Goal: Task Accomplishment & Management: Use online tool/utility

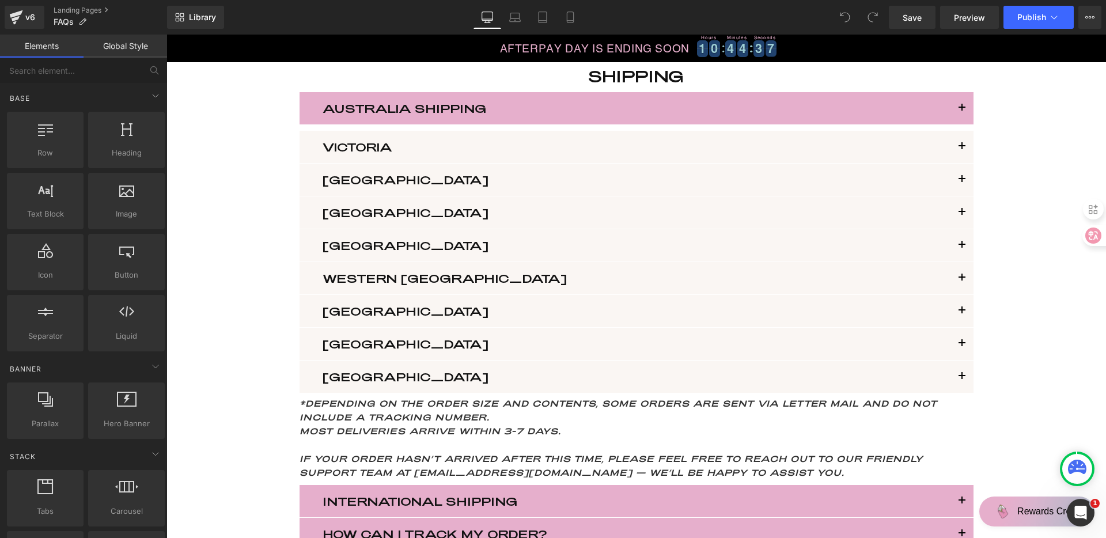
scroll to position [635, 0]
click at [960, 181] on button "button" at bounding box center [961, 179] width 23 height 32
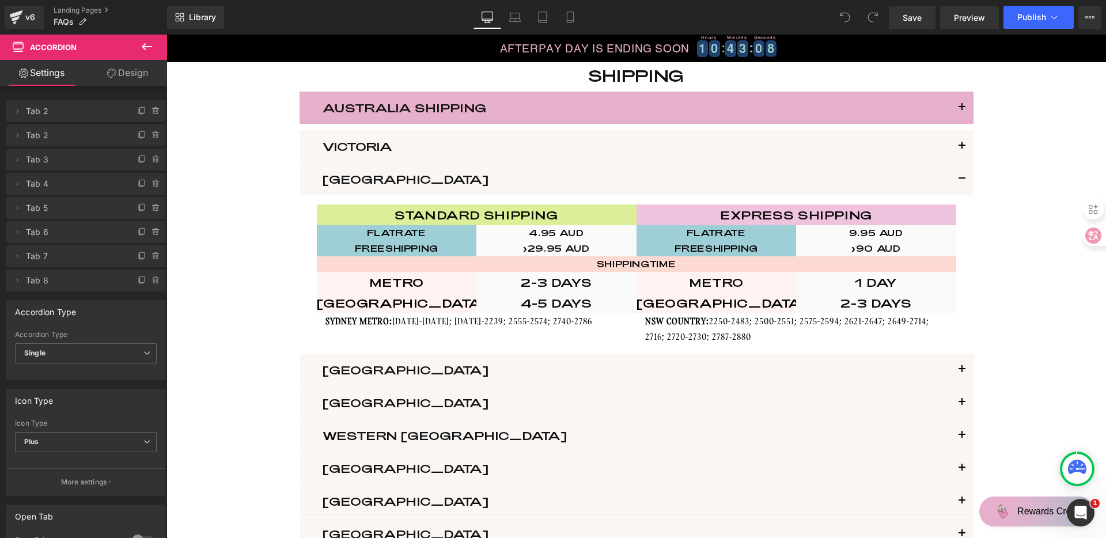
scroll to position [1112, 0]
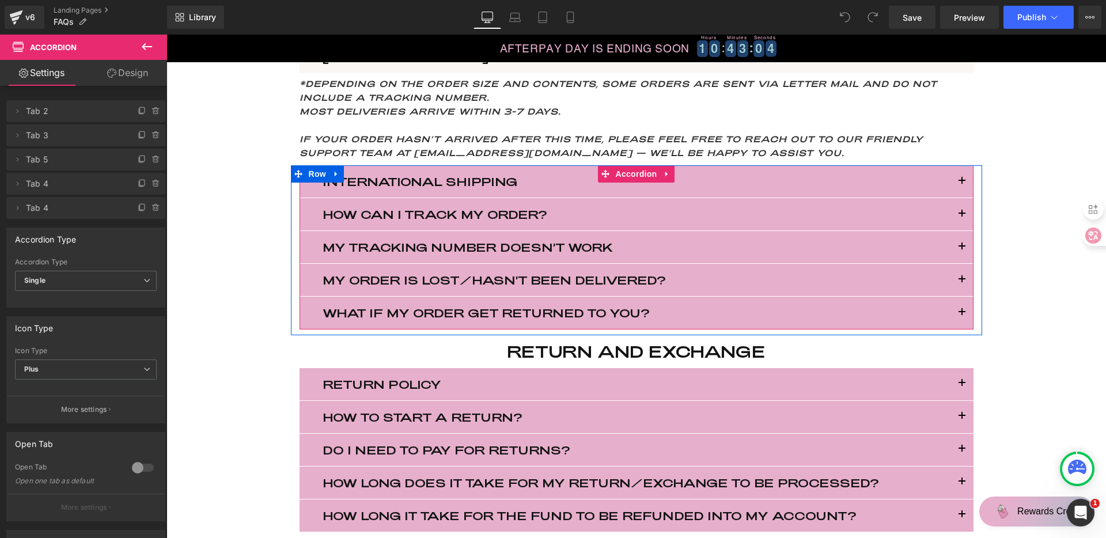
click at [962, 217] on span "button" at bounding box center [962, 217] width 0 height 0
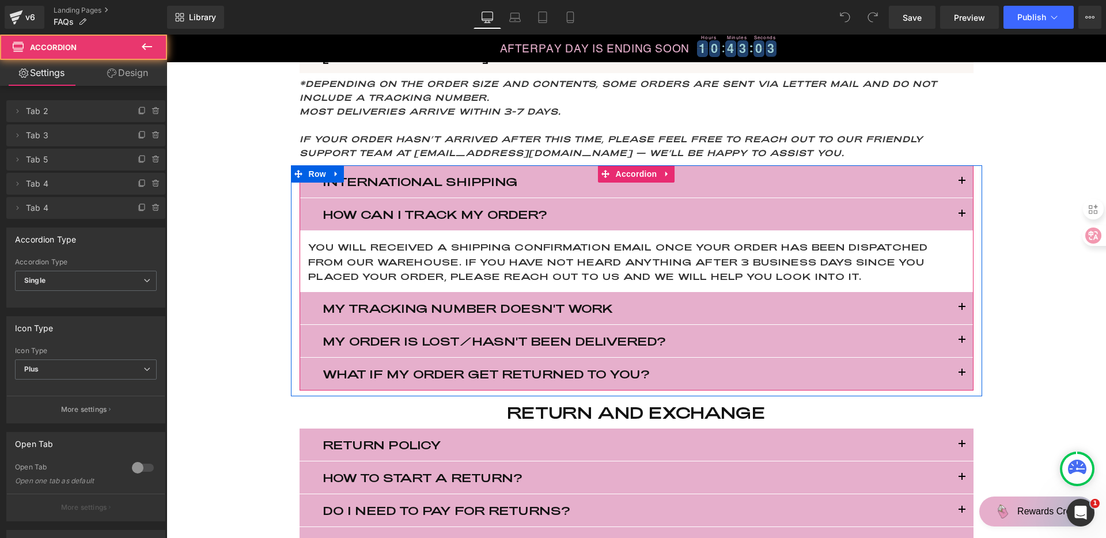
click at [957, 214] on button "button" at bounding box center [961, 214] width 23 height 32
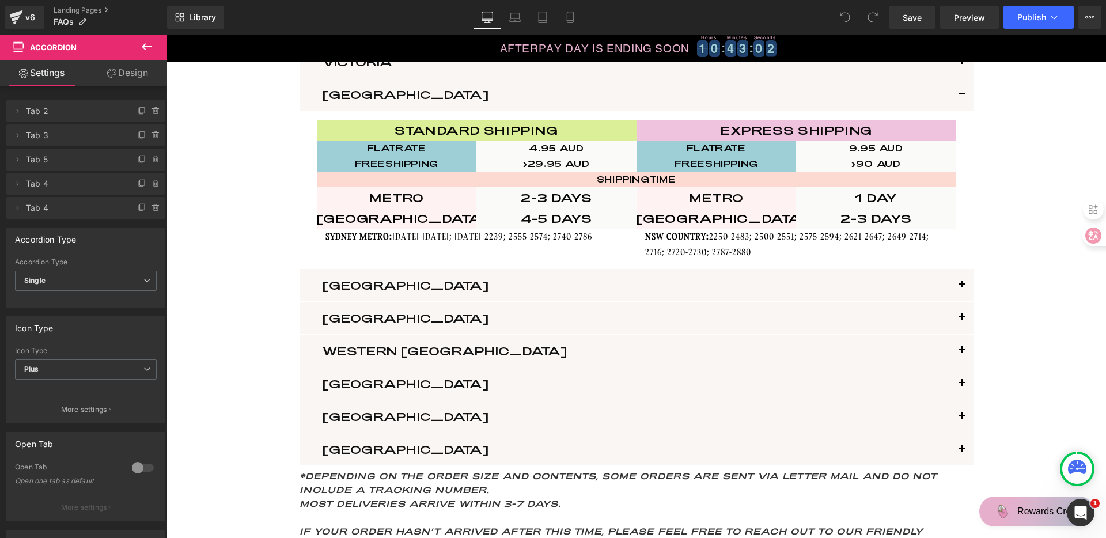
scroll to position [642, 0]
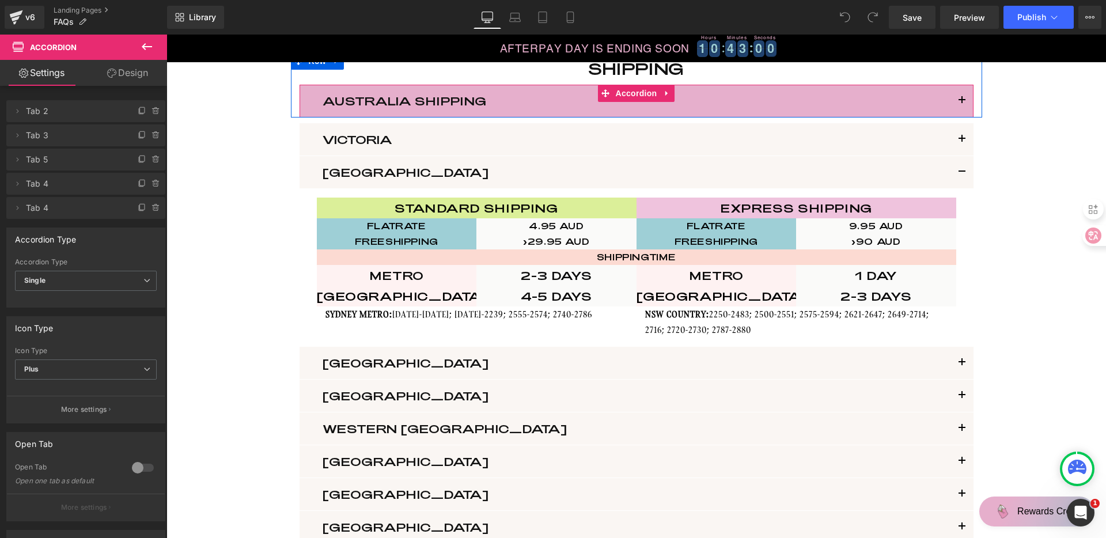
click at [960, 101] on button "button" at bounding box center [961, 101] width 23 height 32
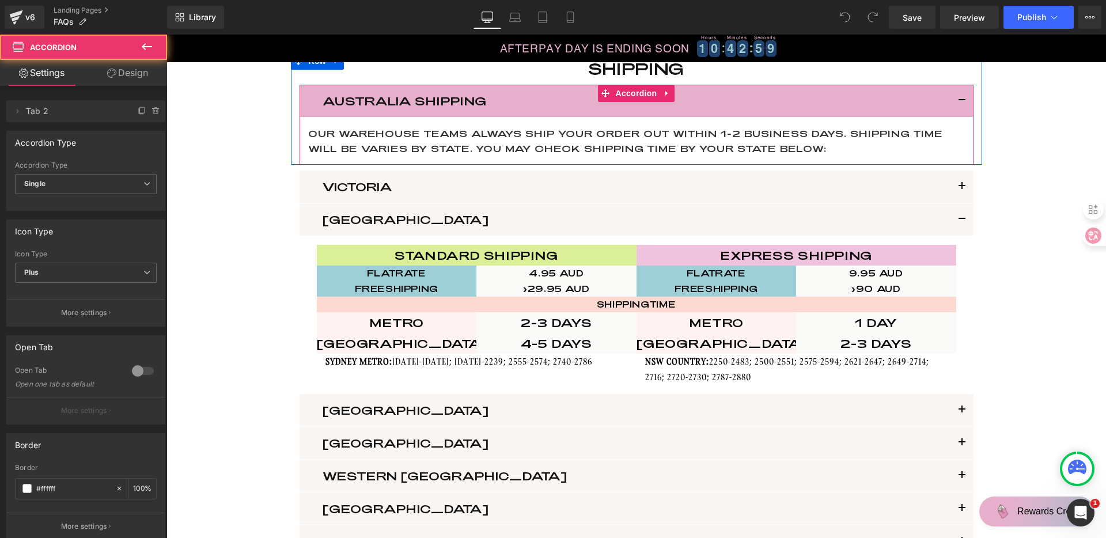
click at [959, 100] on button "button" at bounding box center [961, 101] width 23 height 32
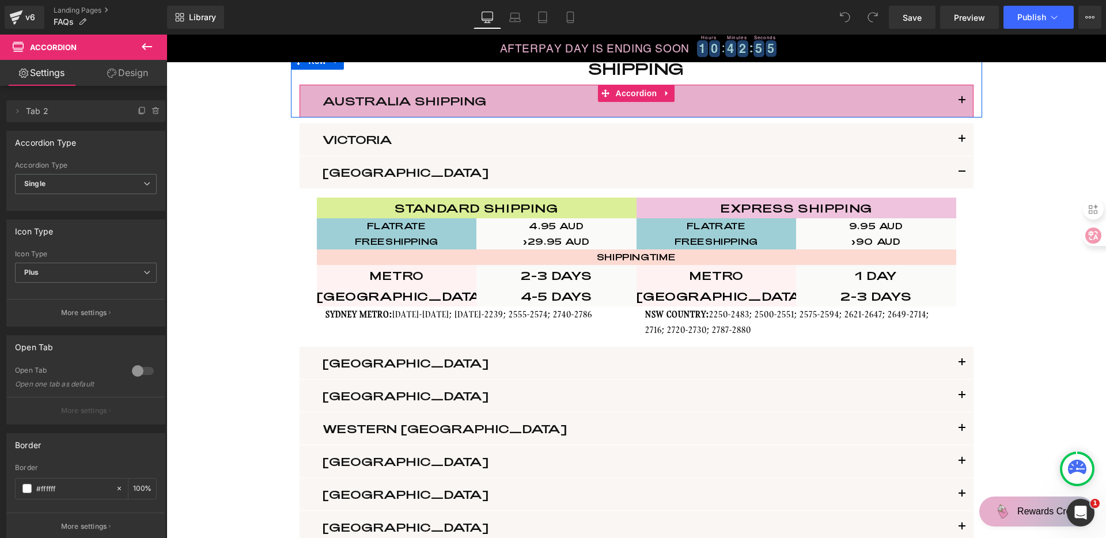
click at [962, 104] on span "button" at bounding box center [962, 104] width 0 height 0
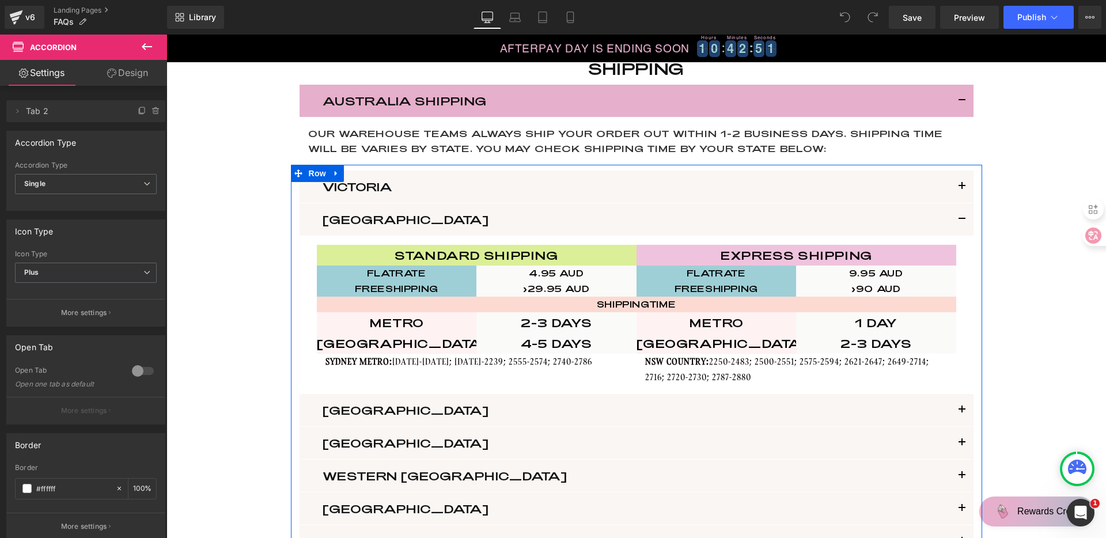
click at [971, 181] on div "Victoria Heading standard shipping Text Block Express shipping Text Block Row F…" at bounding box center [636, 421] width 691 height 512
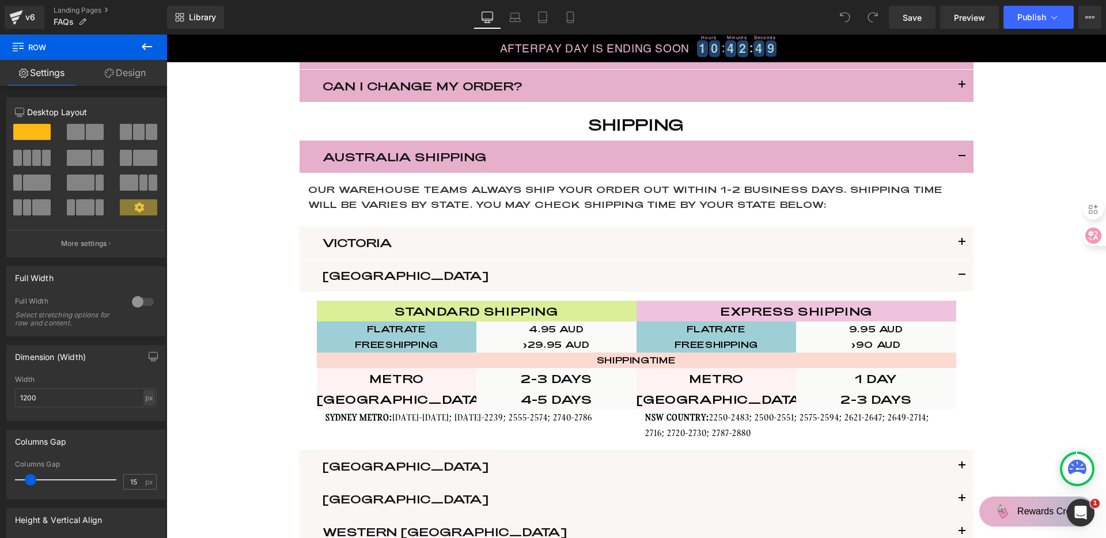
scroll to position [569, 0]
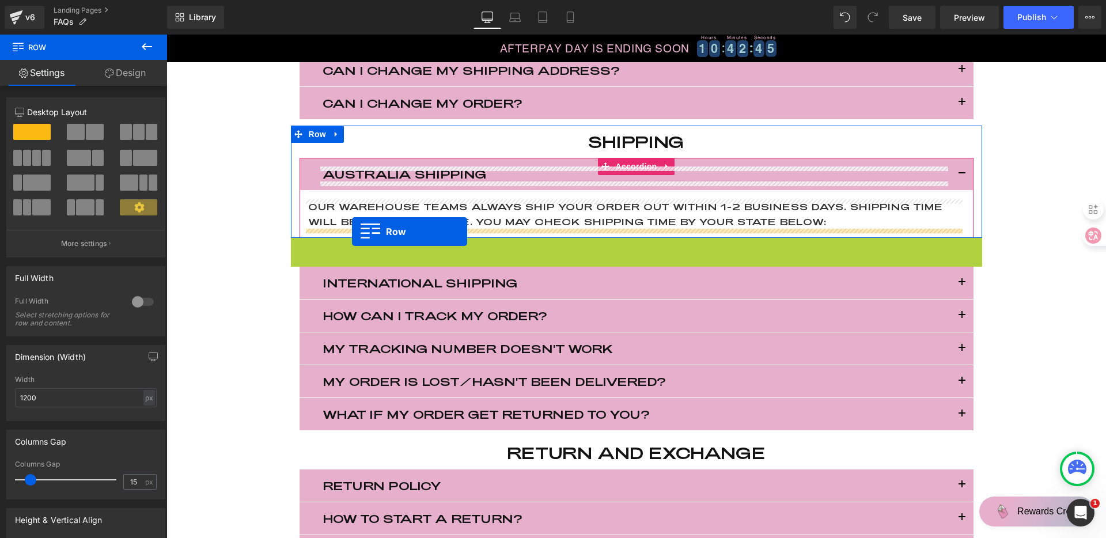
drag, startPoint x: 292, startPoint y: 246, endPoint x: 352, endPoint y: 231, distance: 61.6
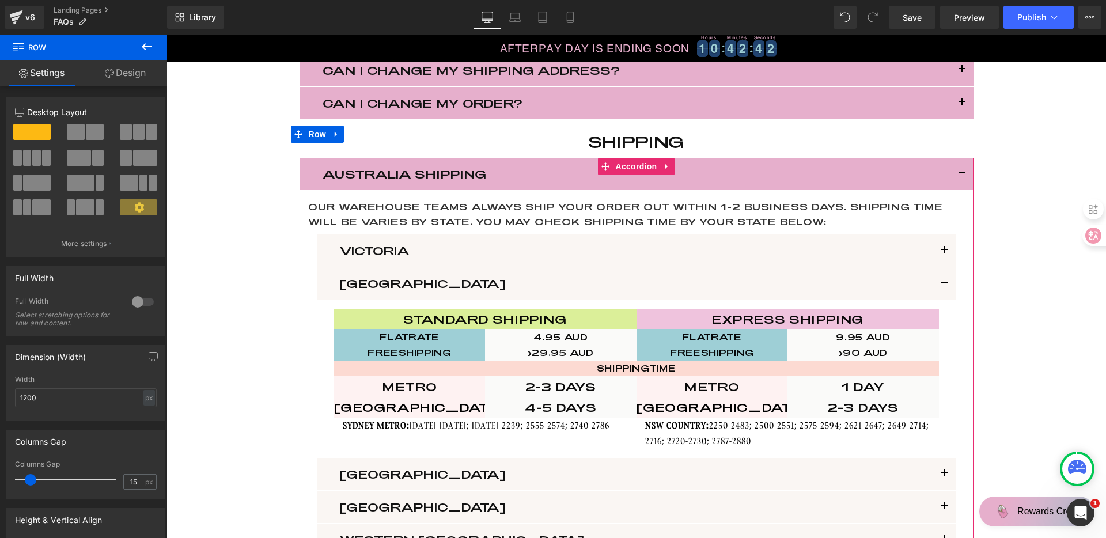
click at [960, 170] on button "button" at bounding box center [961, 174] width 23 height 32
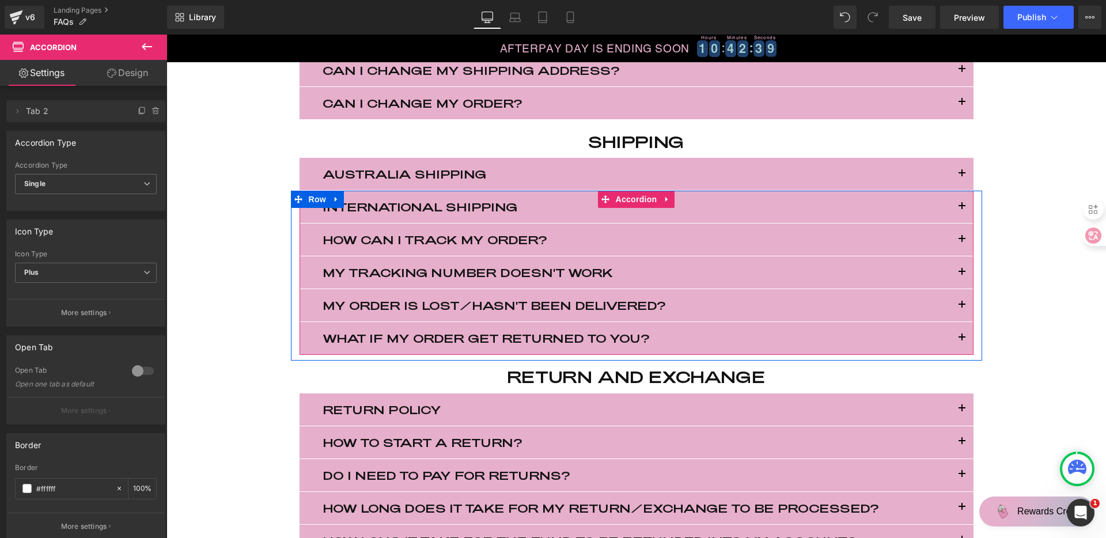
click at [958, 207] on button "button" at bounding box center [961, 207] width 23 height 32
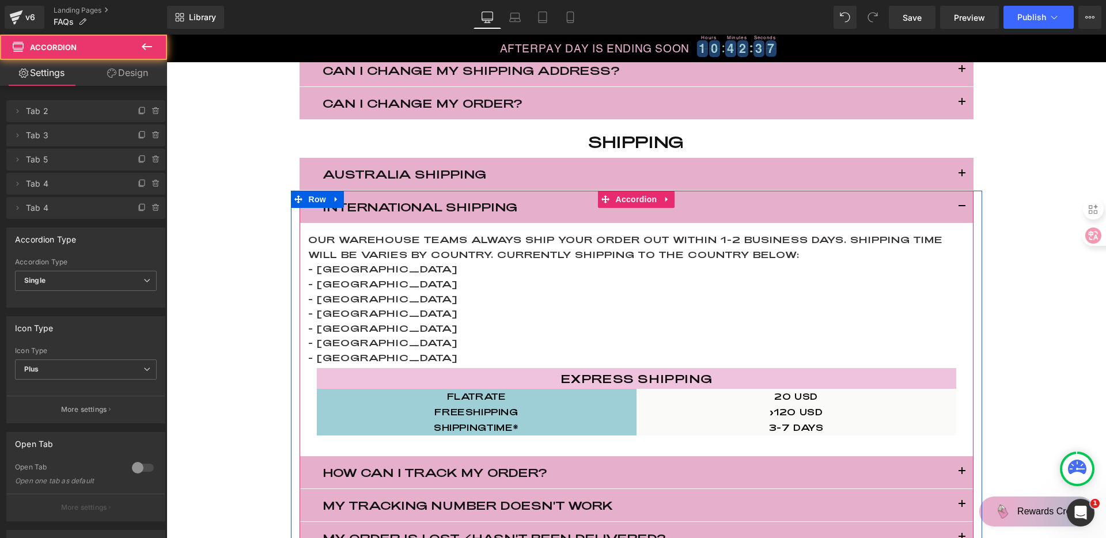
click at [958, 207] on button "button" at bounding box center [961, 207] width 23 height 32
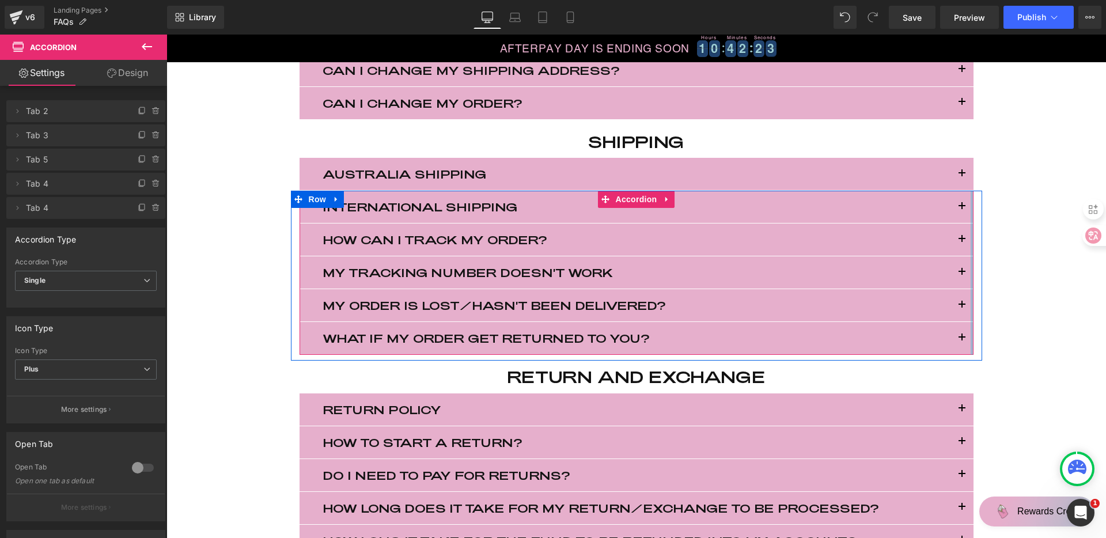
click at [970, 207] on div at bounding box center [971, 273] width 3 height 164
click at [960, 206] on button "button" at bounding box center [961, 207] width 23 height 32
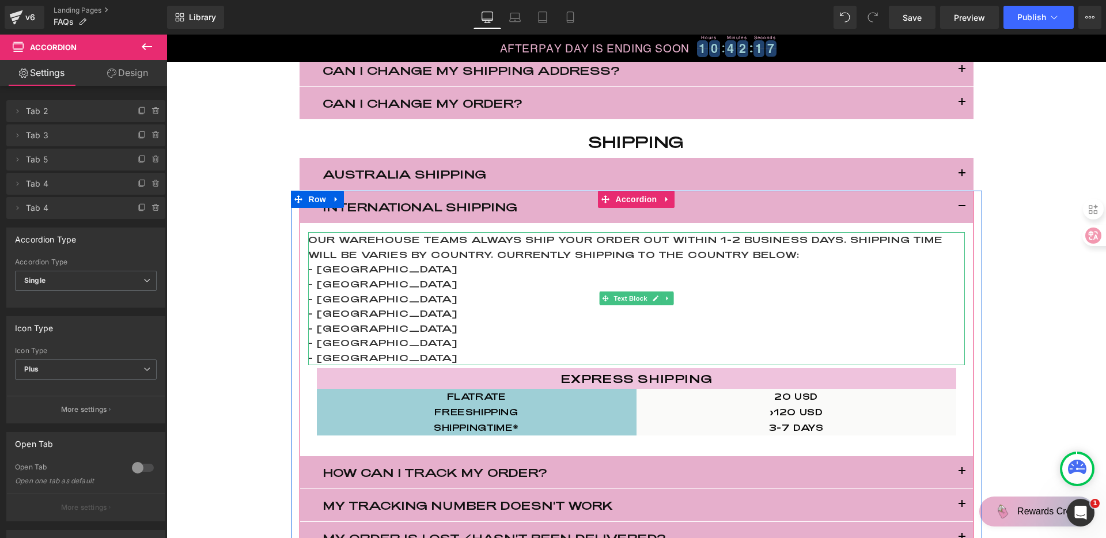
click at [419, 270] on p "- united states" at bounding box center [636, 268] width 656 height 15
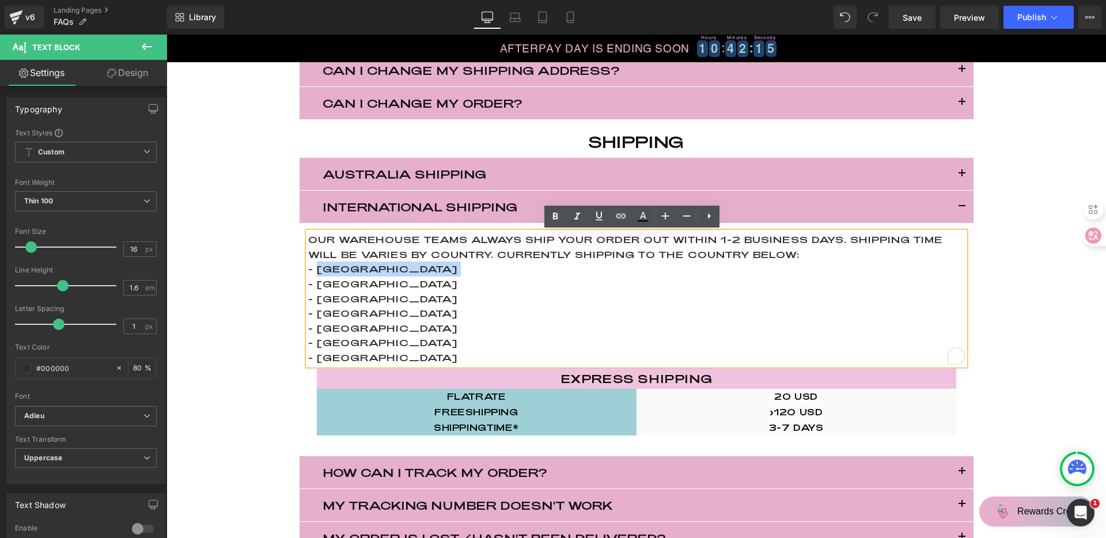
drag, startPoint x: 410, startPoint y: 267, endPoint x: 319, endPoint y: 268, distance: 91.0
click at [319, 268] on p "- united states" at bounding box center [636, 268] width 656 height 15
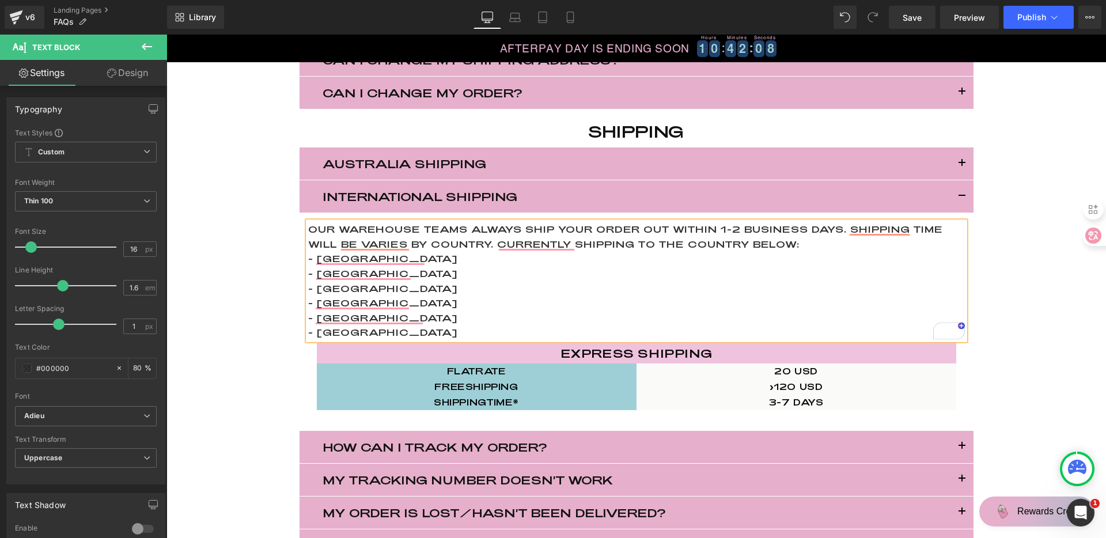
scroll to position [588, 0]
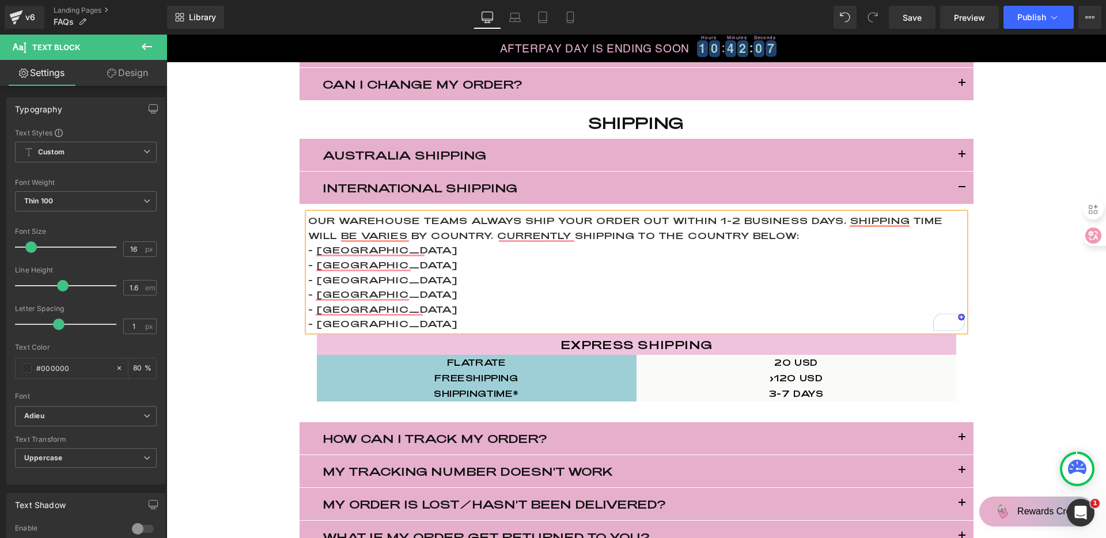
click at [773, 295] on p "- saudi arabia" at bounding box center [636, 294] width 656 height 15
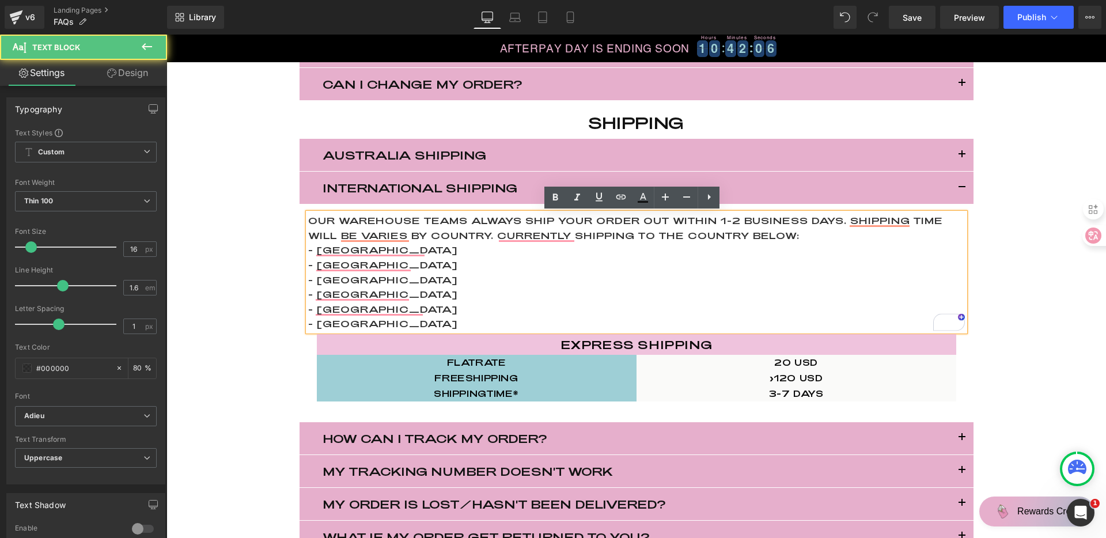
click at [1026, 282] on div "Frequently Asked Questions Heading Row products Heading What is GEWEL™ Semi-cur…" at bounding box center [635, 308] width 939 height 1583
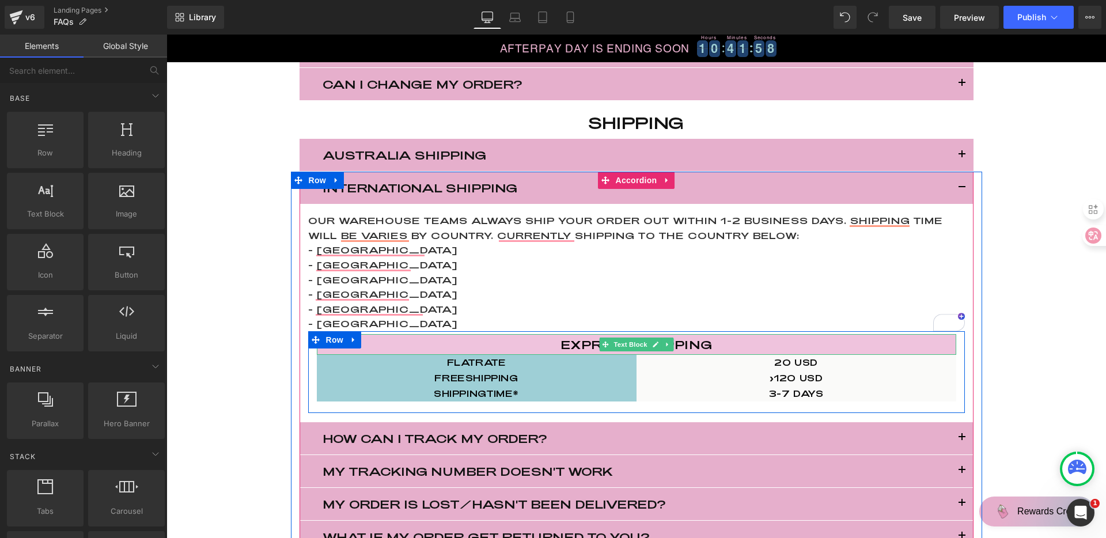
click at [572, 345] on p "Express shipping" at bounding box center [636, 344] width 639 height 21
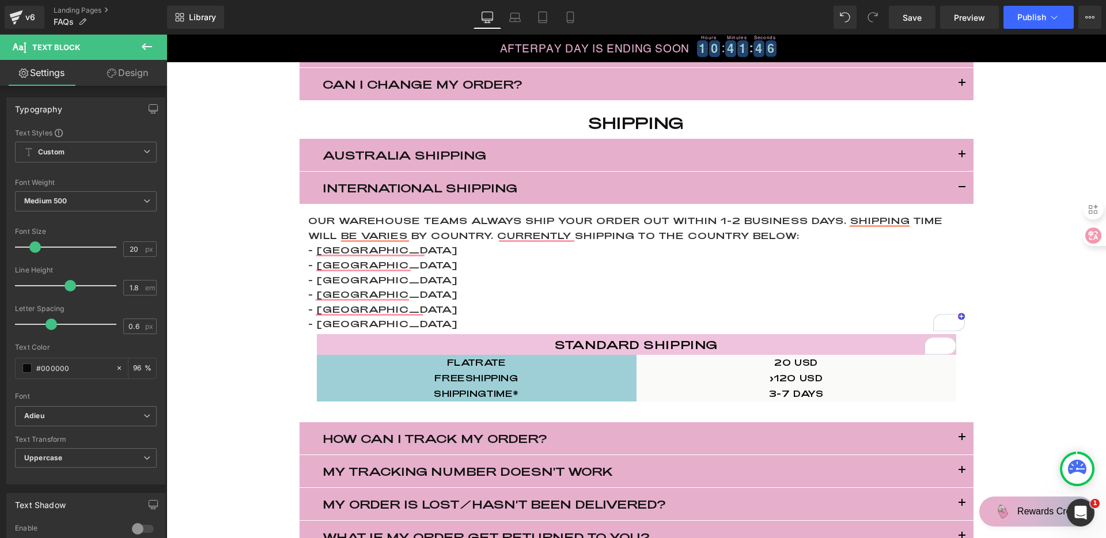
click at [412, 283] on p "- india" at bounding box center [636, 279] width 656 height 15
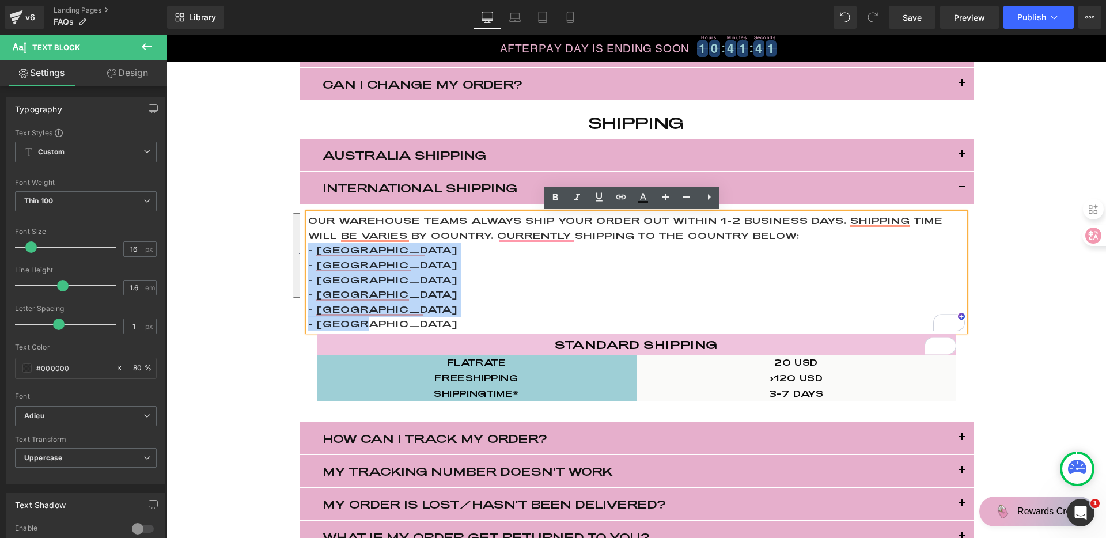
drag, startPoint x: 378, startPoint y: 322, endPoint x: 306, endPoint y: 245, distance: 105.5
click at [308, 245] on div "Our warehouse teams always ship your order out within 1-2 business days. shippi…" at bounding box center [636, 272] width 656 height 118
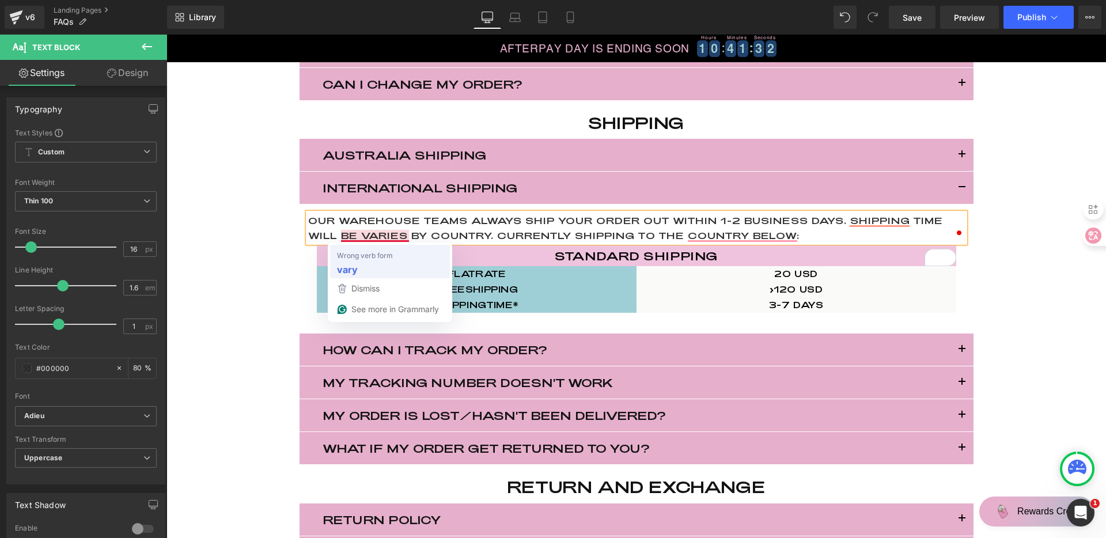
click at [392, 264] on div "vary" at bounding box center [390, 269] width 111 height 18
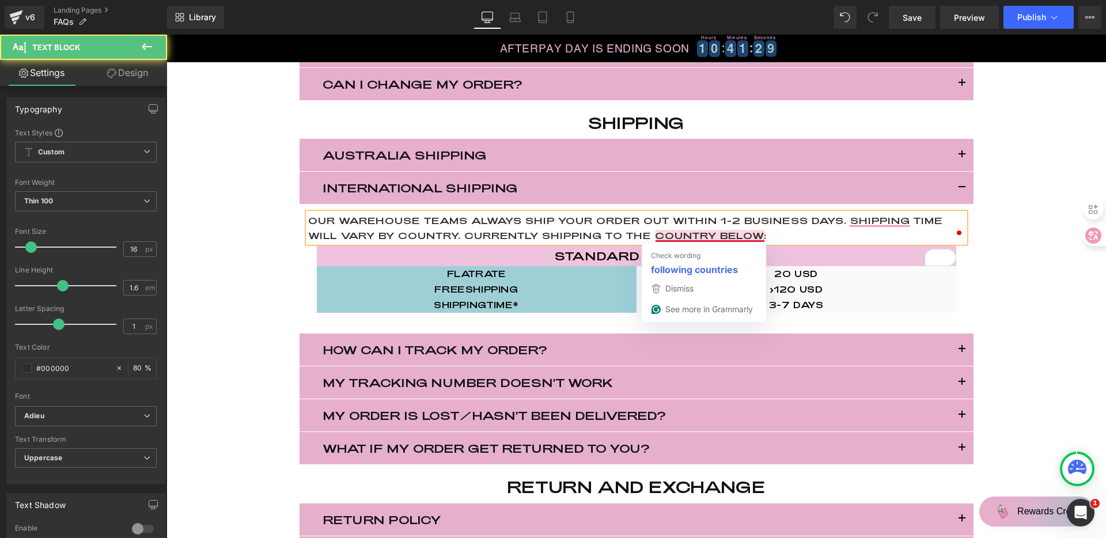
click at [724, 236] on p "Our warehouse teams always ship your order out within 1-2 business days. shippi…" at bounding box center [636, 227] width 656 height 29
click at [817, 230] on p "Our warehouse teams always ship your order out within 1-2 business days. shippi…" at bounding box center [636, 227] width 656 height 29
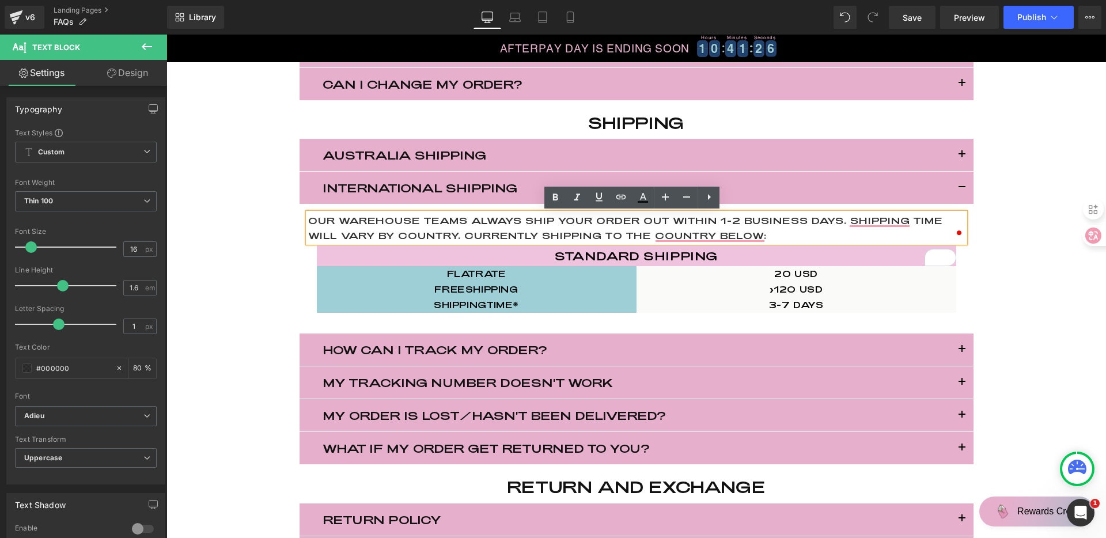
click at [954, 151] on button "button" at bounding box center [961, 155] width 23 height 32
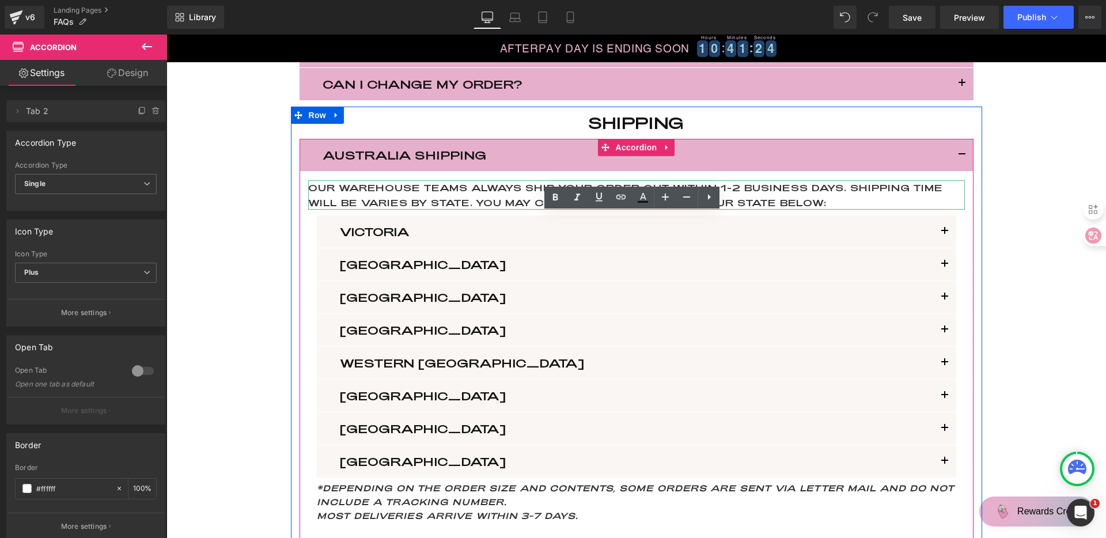
click at [811, 203] on p "Our warehouse teams always ship your order out within 1-2 business days. shippi…" at bounding box center [636, 194] width 656 height 29
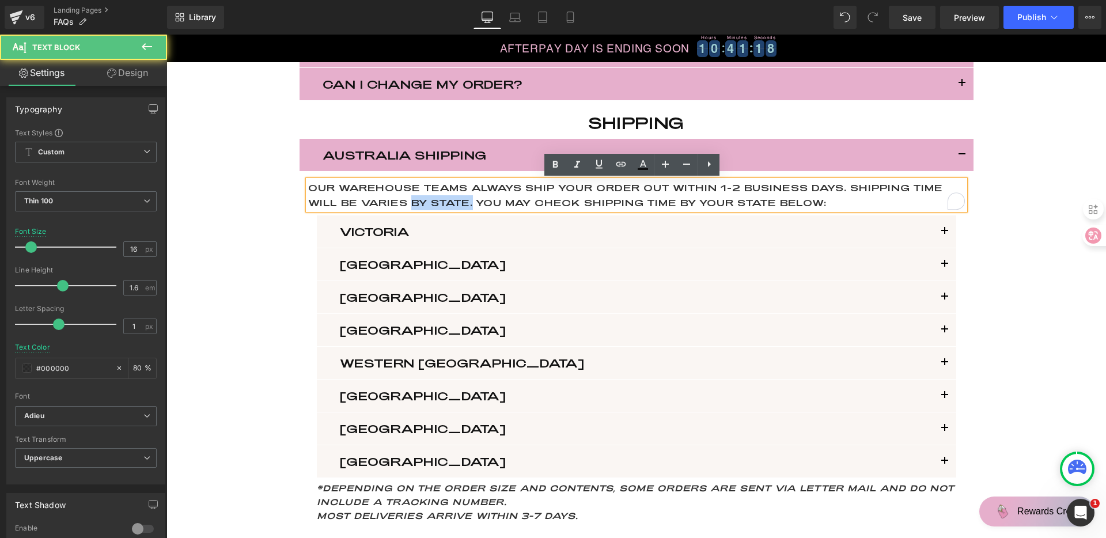
drag, startPoint x: 470, startPoint y: 202, endPoint x: 301, endPoint y: 185, distance: 169.5
click at [308, 185] on div "Our warehouse teams always ship your order out within 1-2 business days. shippi…" at bounding box center [636, 194] width 656 height 29
click at [308, 185] on p "Our warehouse teams always ship your order out within 1-2 business days. shippi…" at bounding box center [636, 194] width 656 height 29
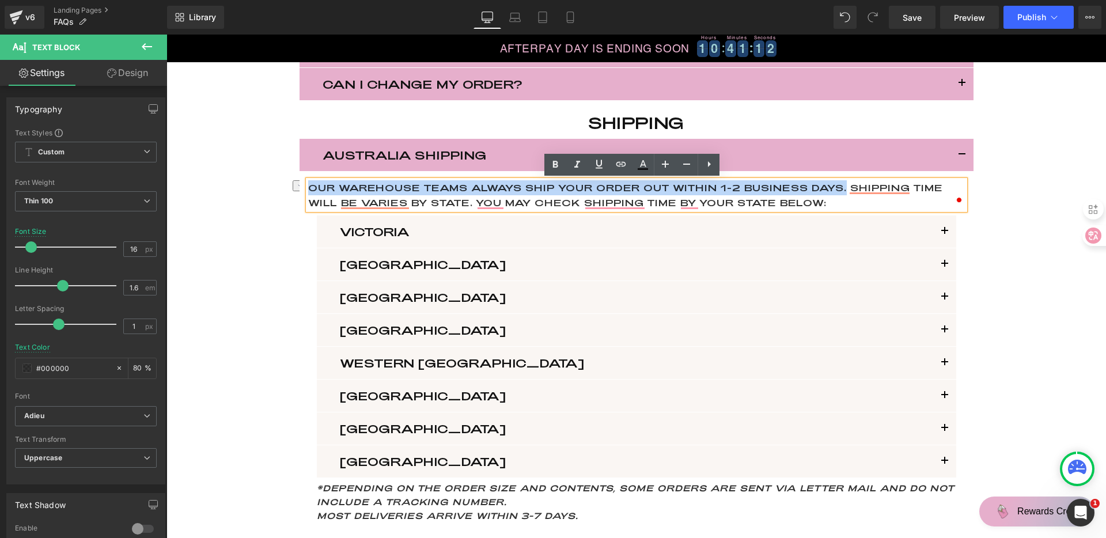
drag, startPoint x: 307, startPoint y: 185, endPoint x: 841, endPoint y: 187, distance: 534.4
click at [841, 187] on p "Our warehouse teams always ship your order out within 1-2 business days. shippi…" at bounding box center [636, 194] width 656 height 29
click at [962, 159] on button "button" at bounding box center [961, 155] width 23 height 32
click at [960, 154] on button "button" at bounding box center [961, 155] width 23 height 32
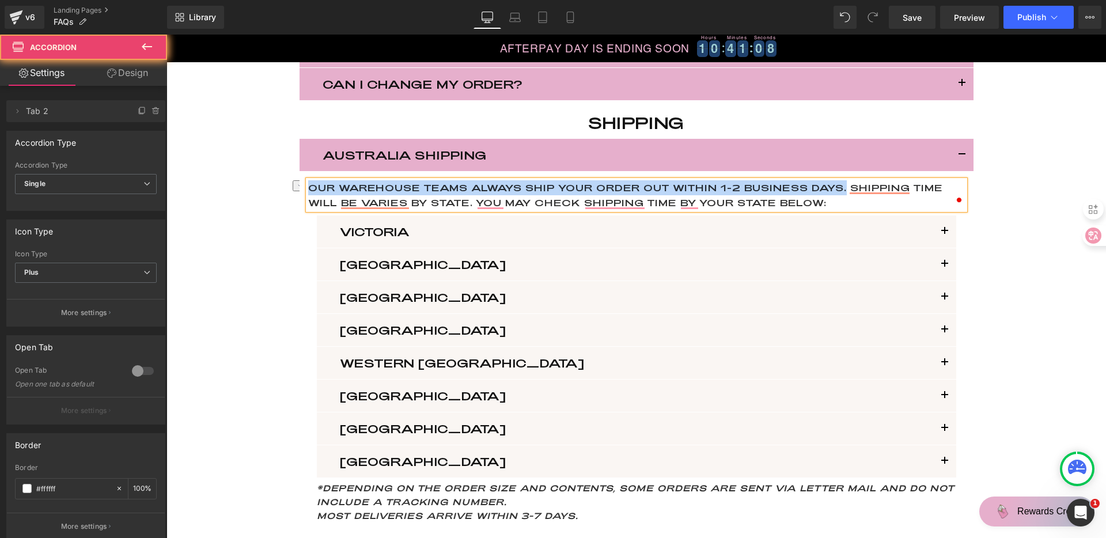
click at [958, 155] on button "button" at bounding box center [961, 155] width 23 height 32
copy p "Our warehouse teams always ship your order out within 1-2 business days."
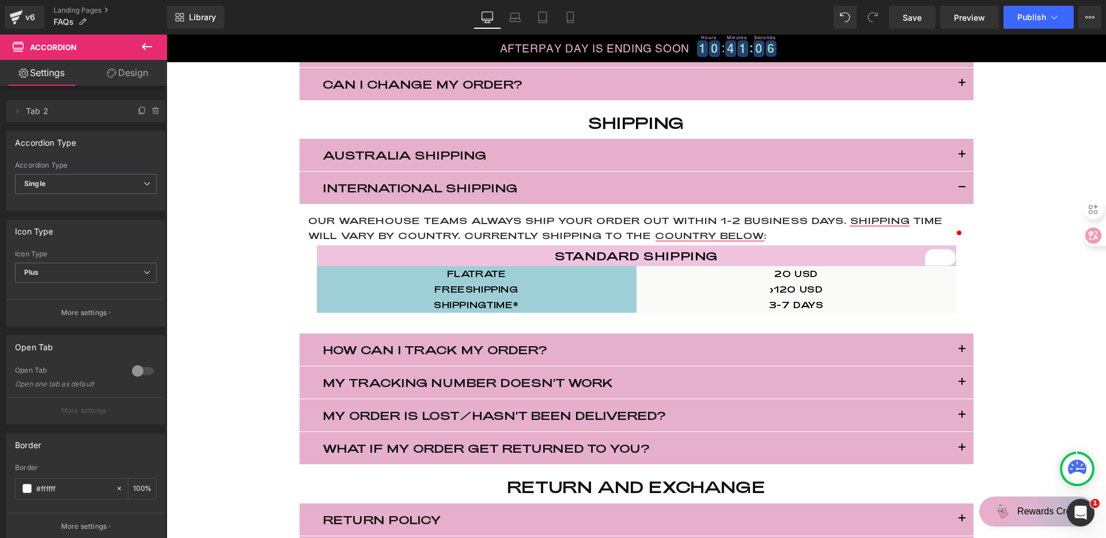
click at [696, 219] on p "Our warehouse teams always ship your order out within 1-2 business days. shippi…" at bounding box center [636, 227] width 656 height 29
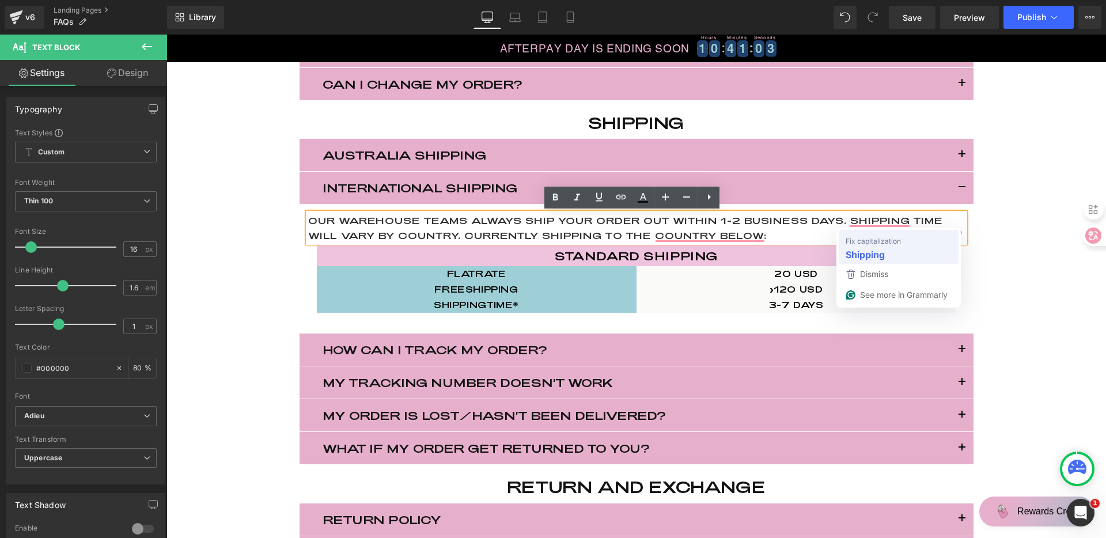
click at [863, 250] on strong "Shipping" at bounding box center [864, 254] width 39 height 14
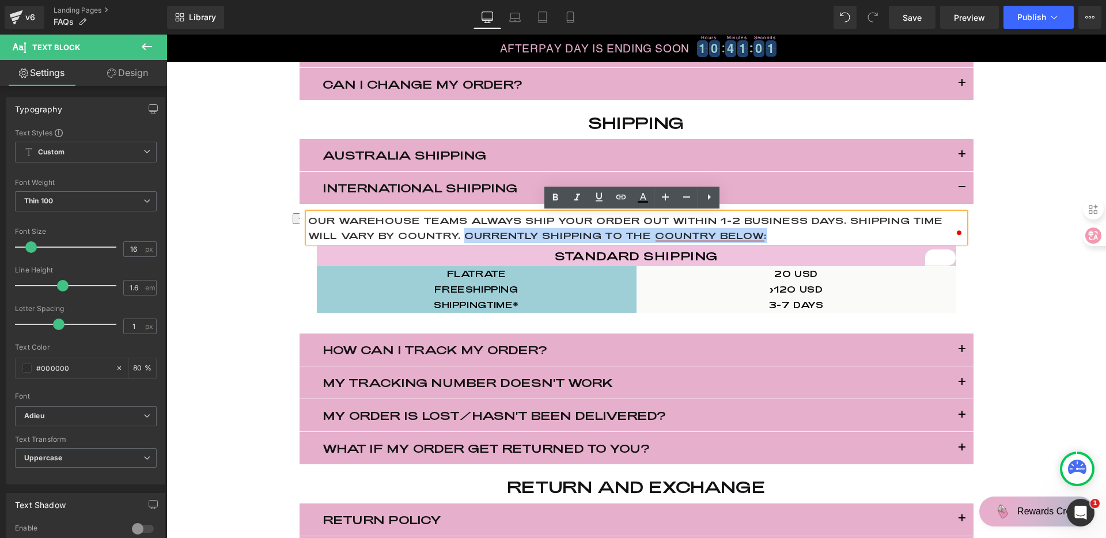
drag, startPoint x: 772, startPoint y: 236, endPoint x: 451, endPoint y: 225, distance: 320.9
click at [465, 241] on p "Our warehouse teams always ship your order out within 1-2 business days. Shippi…" at bounding box center [636, 227] width 656 height 29
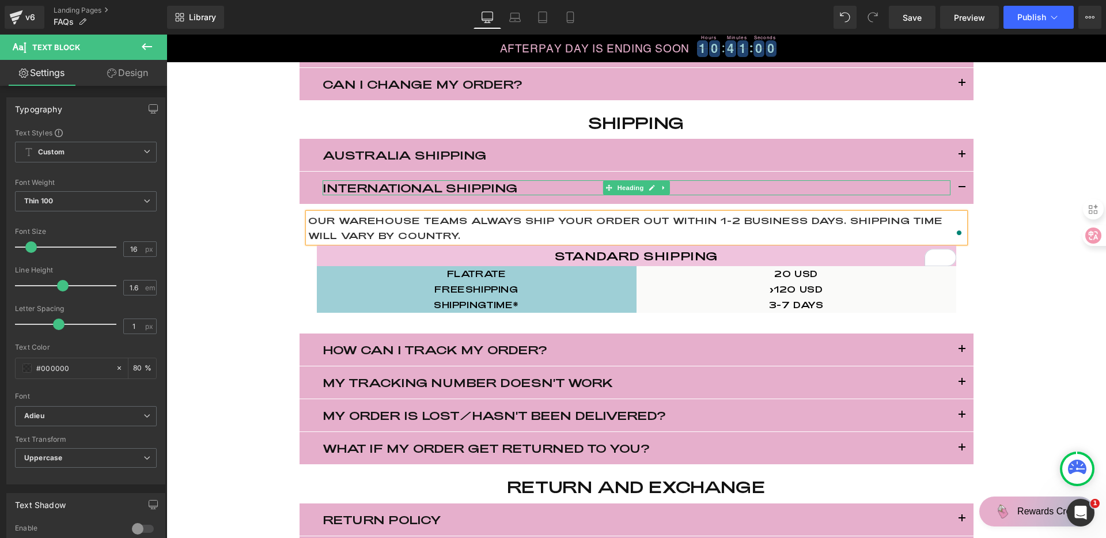
click at [396, 189] on h3 "INTERNATIONAL SHIPPING" at bounding box center [636, 187] width 628 height 15
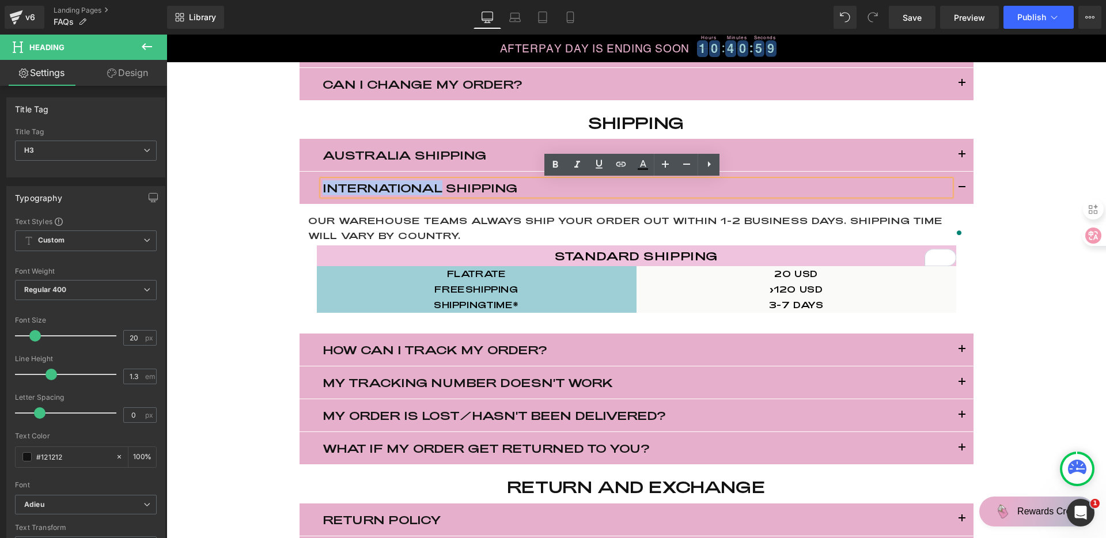
click at [370, 185] on h3 "INTERNATIONAL SHIPPING" at bounding box center [636, 187] width 628 height 15
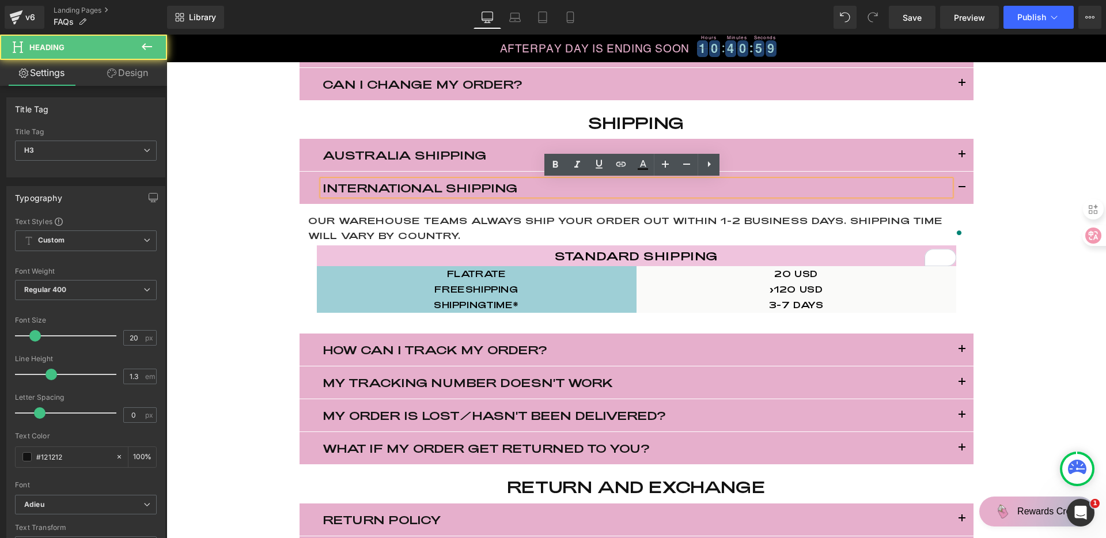
click at [370, 185] on h3 "INTERNATIONAL SHIPPING" at bounding box center [636, 187] width 628 height 15
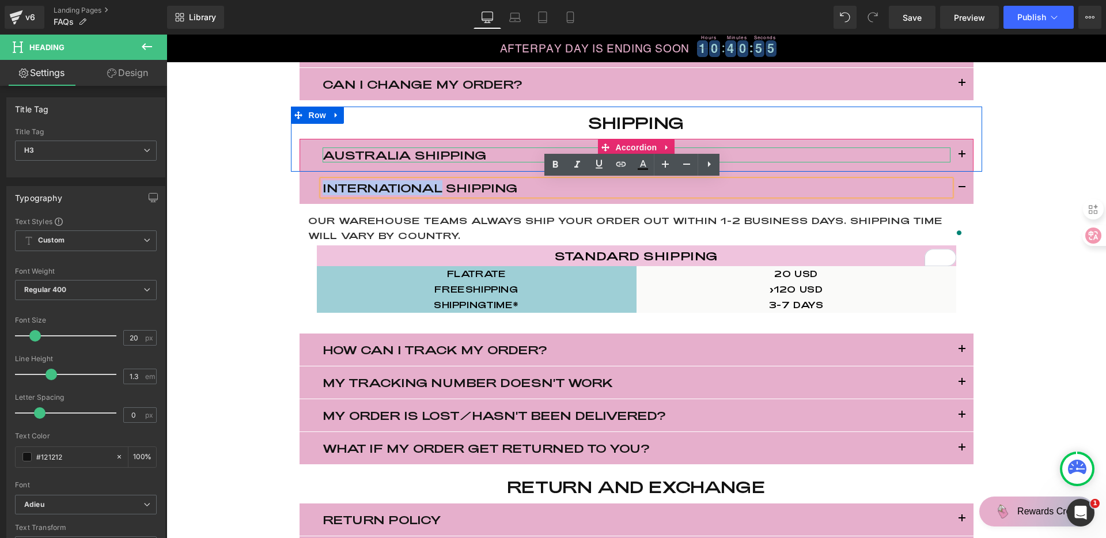
click at [440, 153] on h3 "AUSTRALIA SHIPPING" at bounding box center [636, 154] width 628 height 15
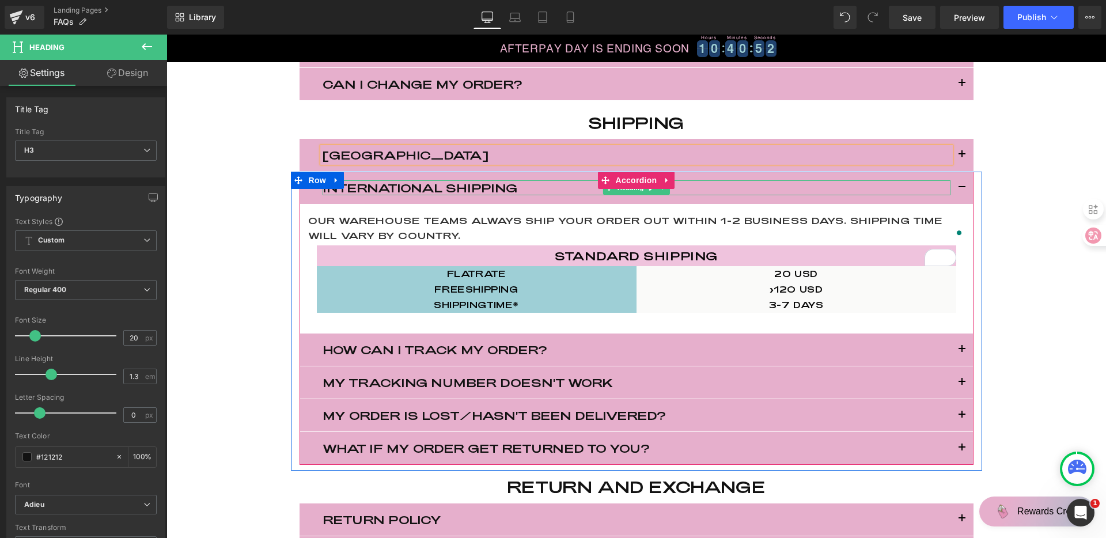
click at [465, 186] on h3 "INTERNATIONAL SHIPPING" at bounding box center [636, 187] width 628 height 15
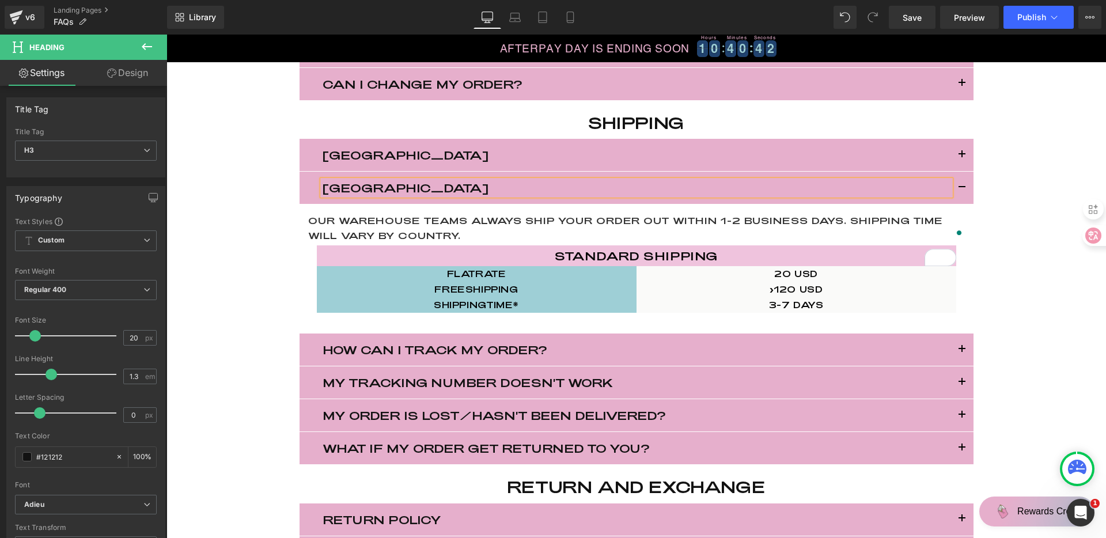
click at [960, 154] on button "button" at bounding box center [961, 155] width 23 height 32
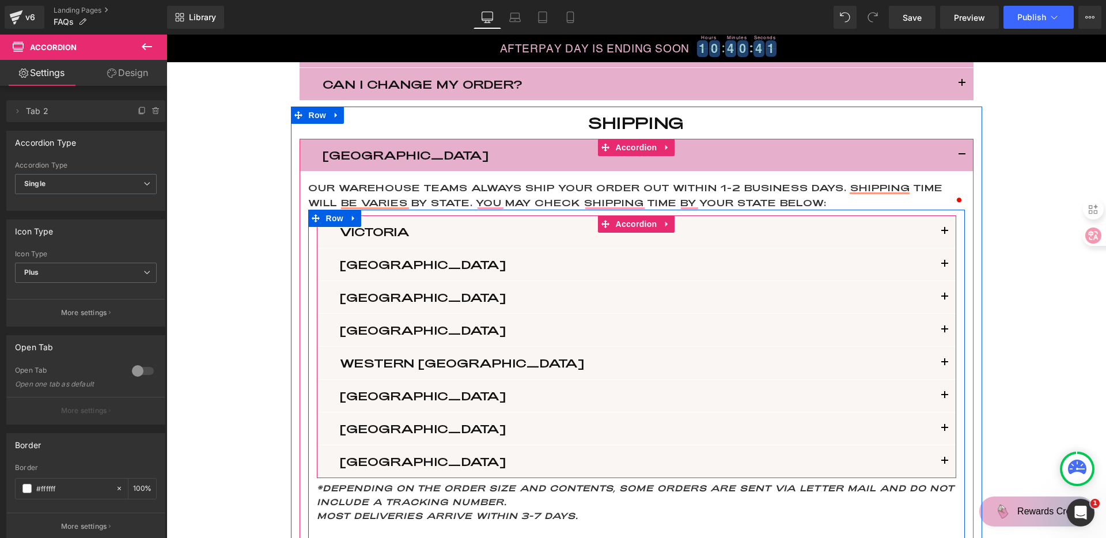
click at [935, 230] on button "button" at bounding box center [944, 231] width 23 height 32
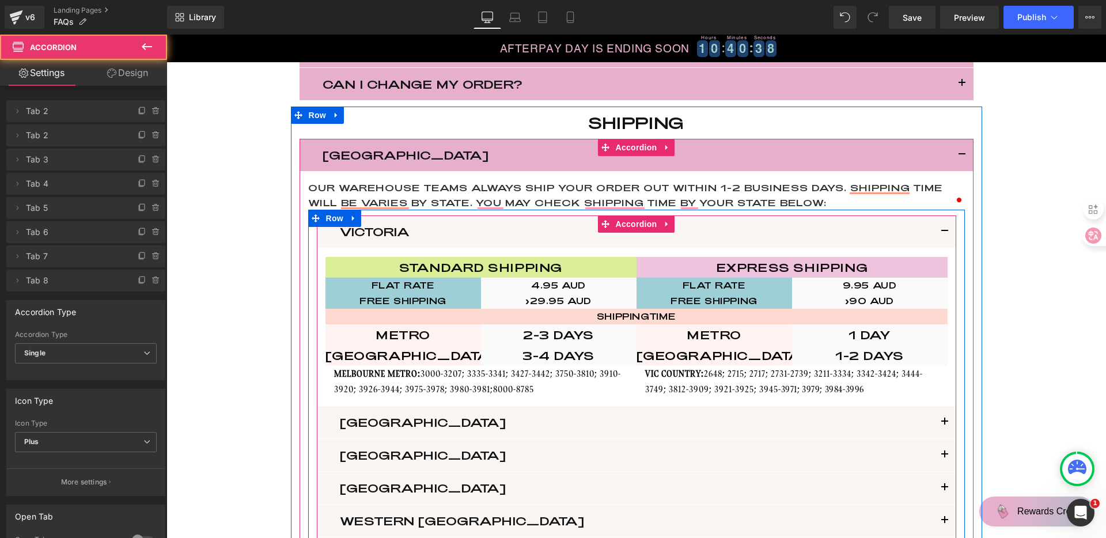
click at [938, 229] on button "button" at bounding box center [944, 231] width 23 height 32
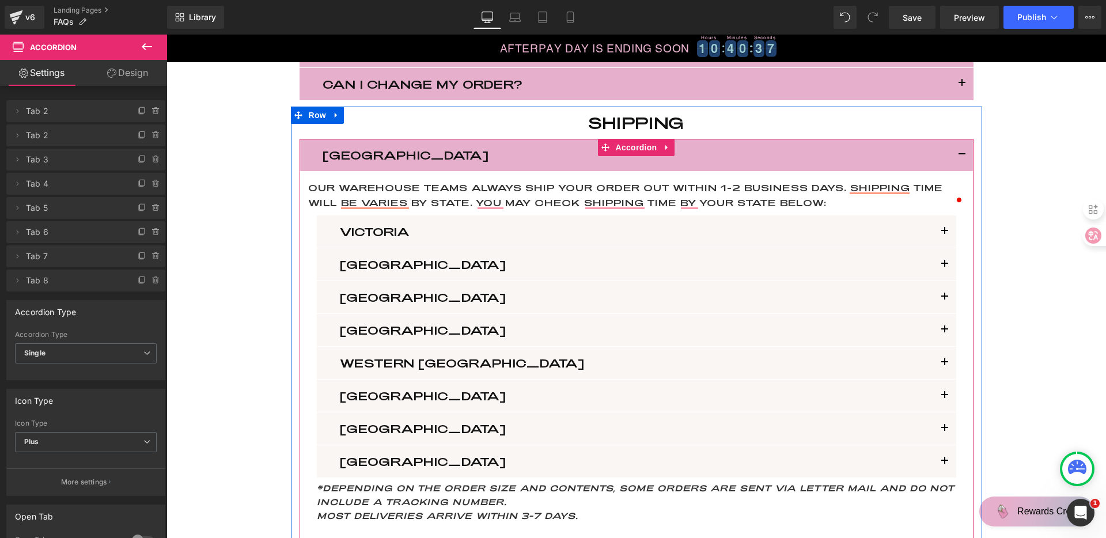
click at [959, 154] on button "button" at bounding box center [961, 155] width 23 height 32
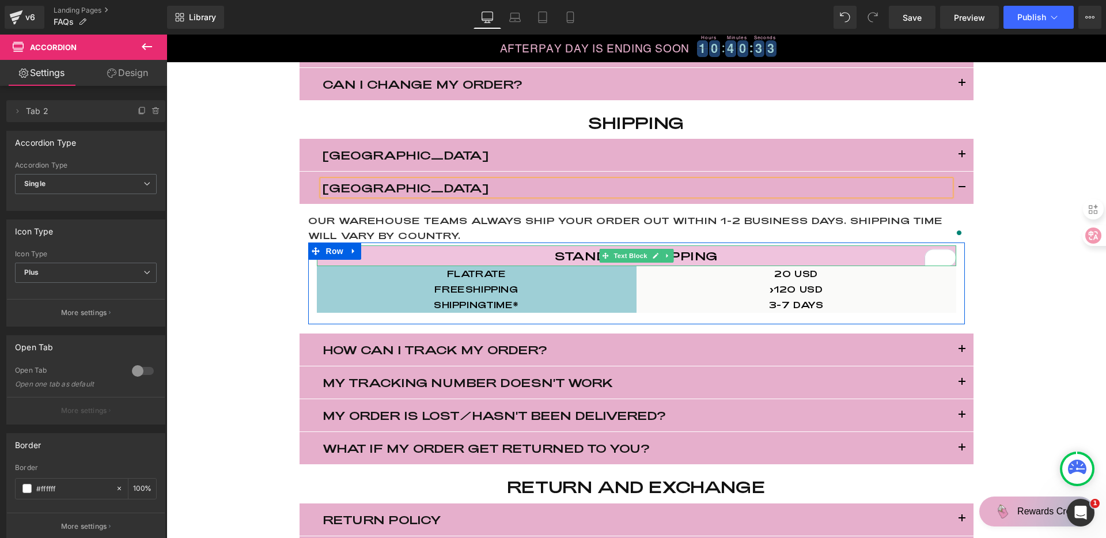
click at [785, 255] on p "standard shipping" at bounding box center [636, 255] width 639 height 21
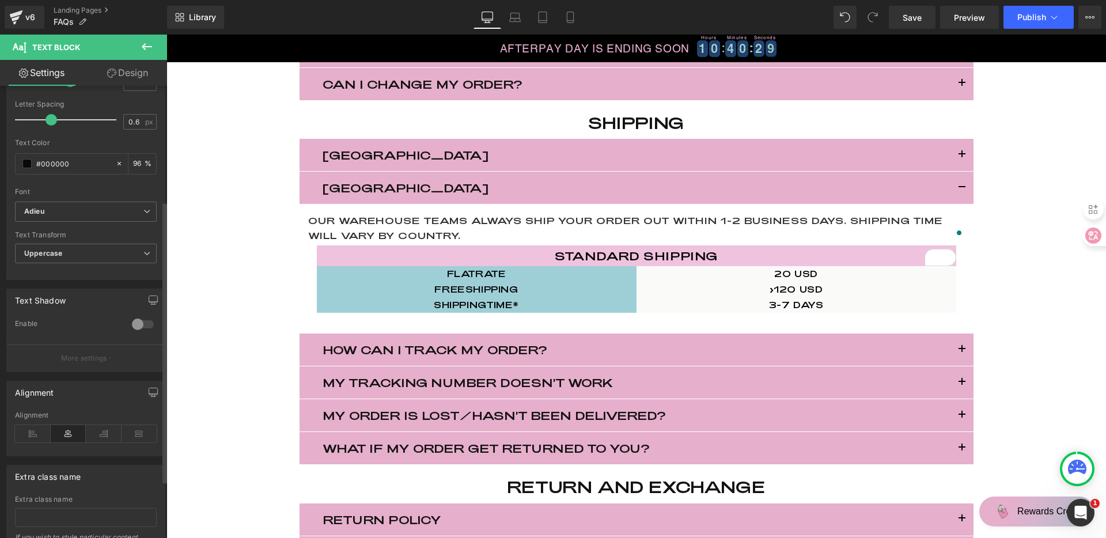
scroll to position [130, 0]
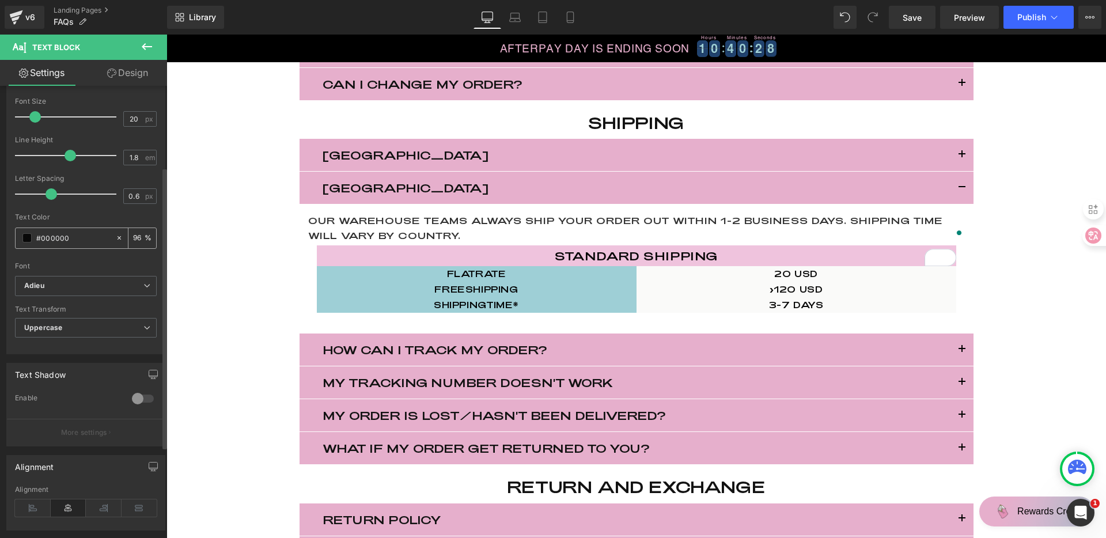
click at [26, 238] on span at bounding box center [26, 237] width 9 height 9
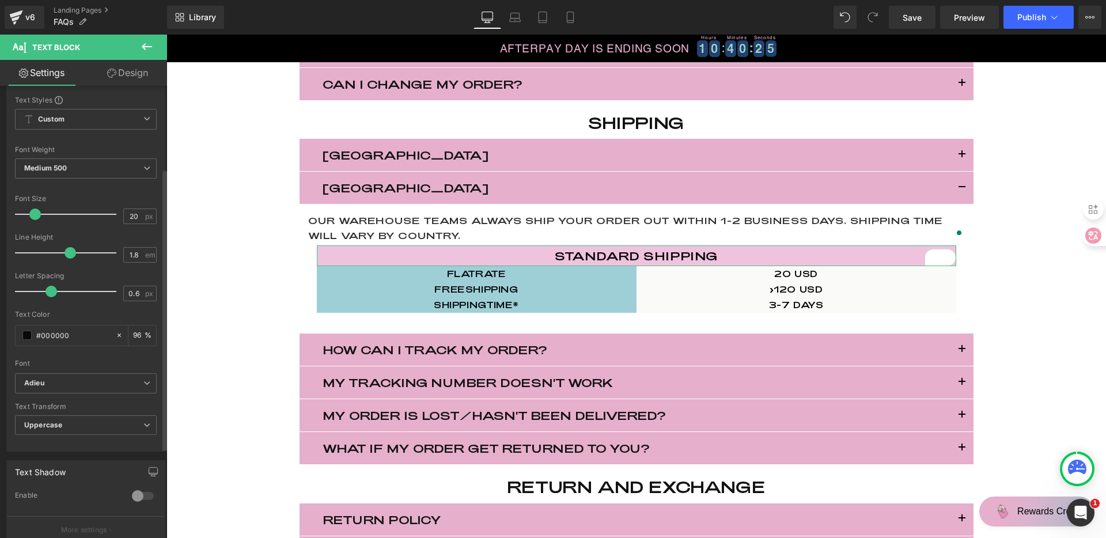
scroll to position [0, 0]
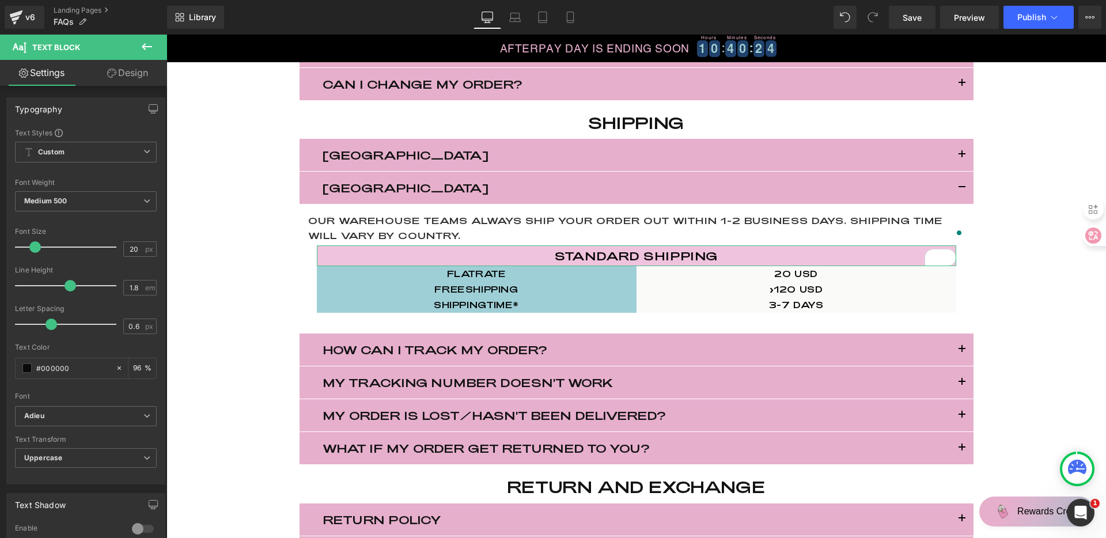
drag, startPoint x: 99, startPoint y: 82, endPoint x: 70, endPoint y: 248, distance: 169.0
click at [99, 82] on link "Design" at bounding box center [127, 73] width 83 height 26
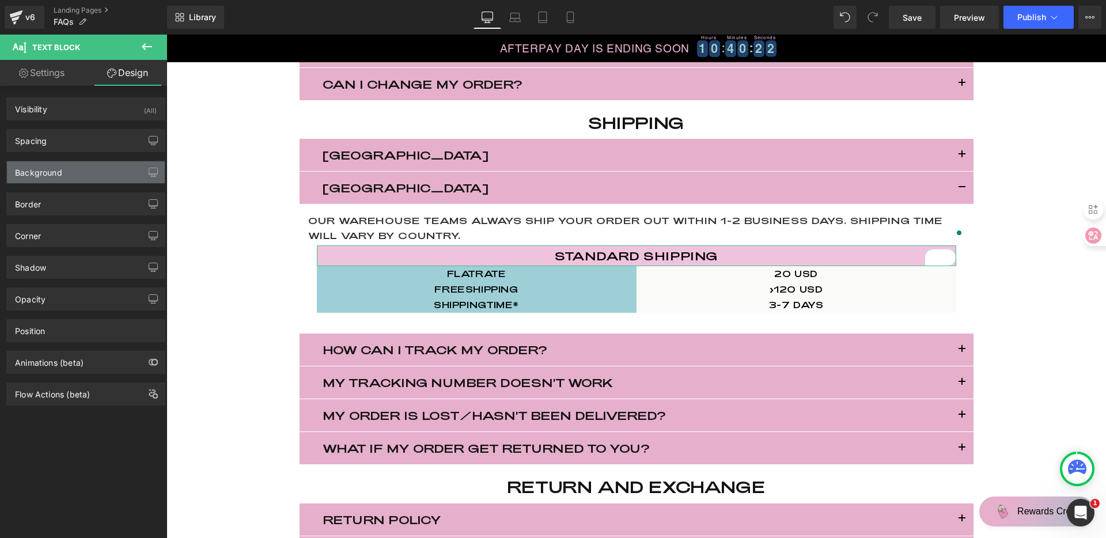
click at [87, 168] on div "Background" at bounding box center [86, 172] width 158 height 22
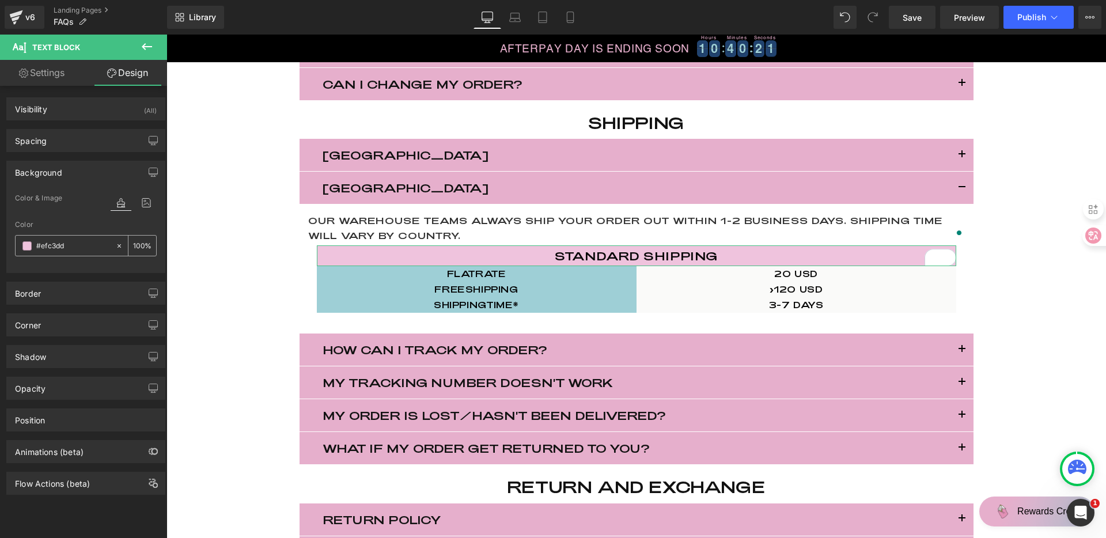
click at [23, 248] on span at bounding box center [26, 245] width 9 height 9
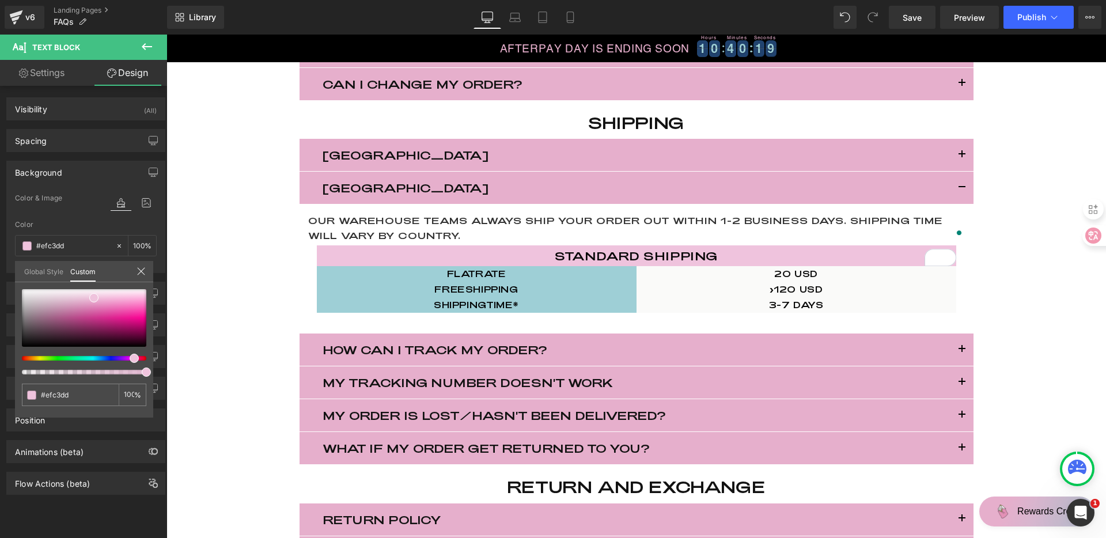
click at [515, 154] on body "AFTERPAY DAY IS ENDING SOON 1 1 1 1 0 0 0 0 Hours 4 4 4 4 0 0 0 0 Minutes 1 1 2…" at bounding box center [635, 390] width 939 height 1887
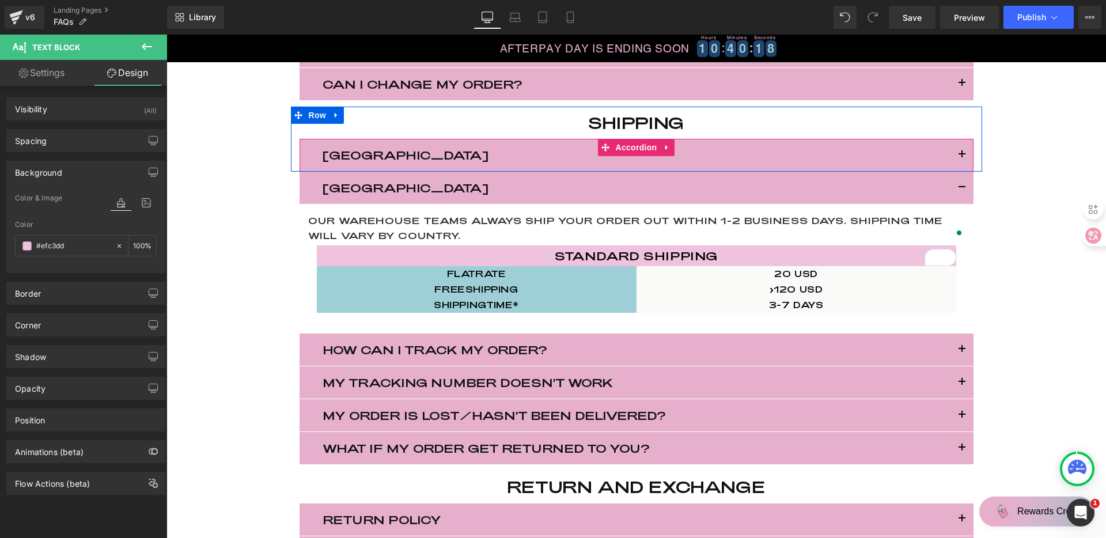
click at [962, 158] on span "button" at bounding box center [962, 158] width 0 height 0
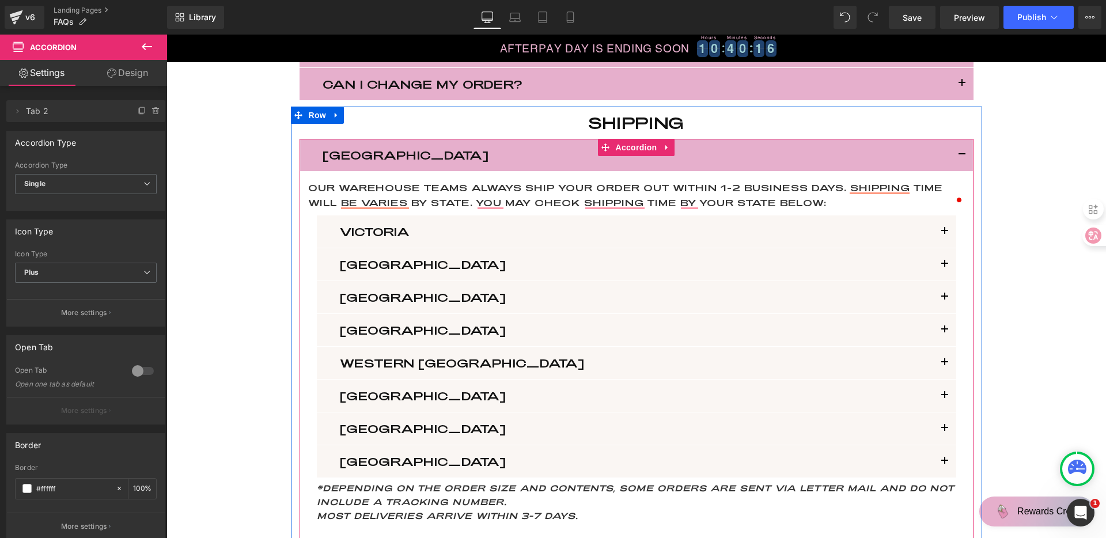
click at [945, 232] on button "button" at bounding box center [944, 231] width 23 height 32
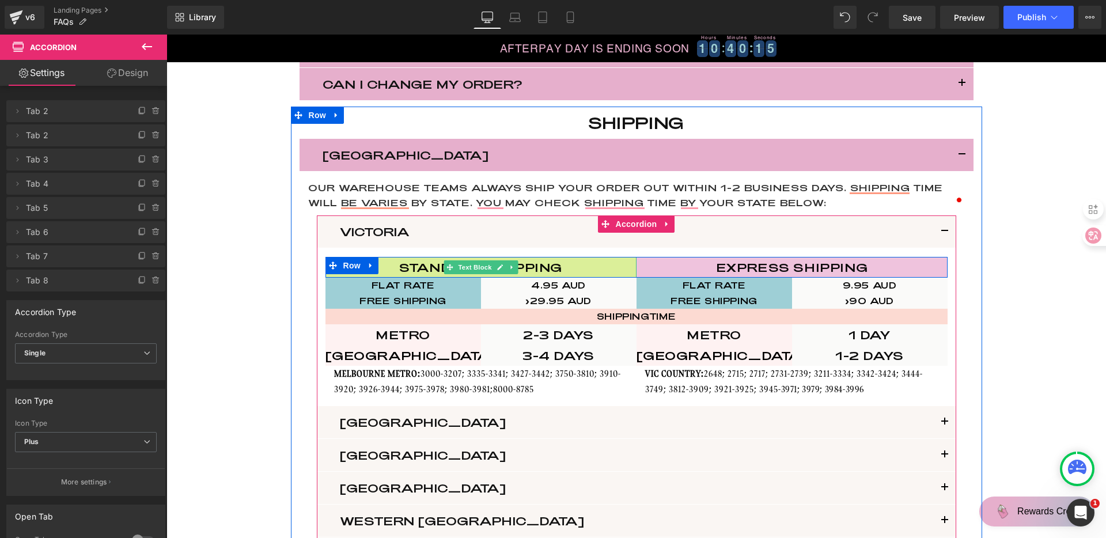
click at [588, 262] on p "standard shipping" at bounding box center [480, 267] width 311 height 21
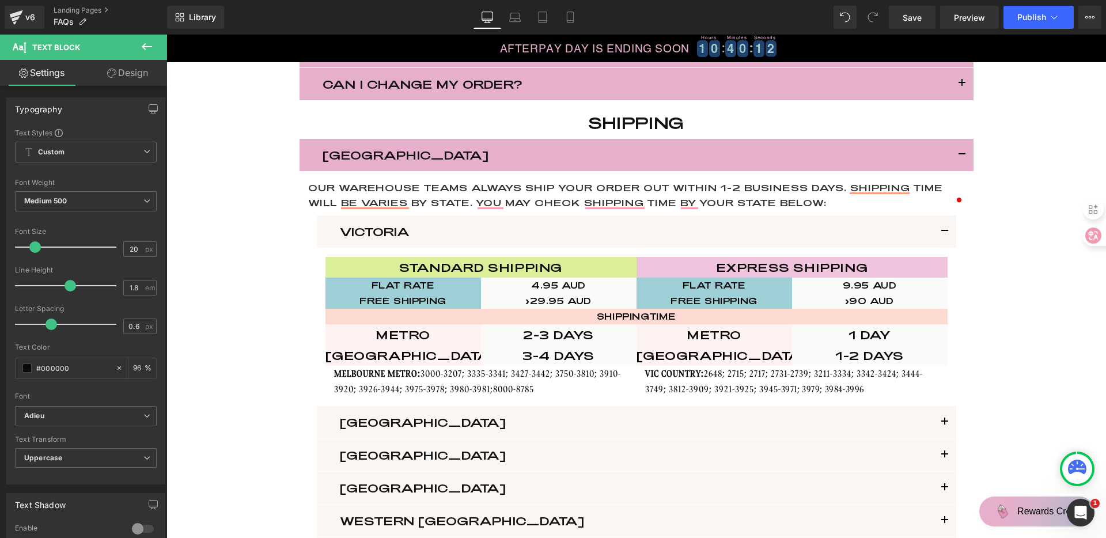
click at [134, 75] on link "Design" at bounding box center [127, 73] width 83 height 26
click at [0, 0] on div "Background" at bounding box center [0, 0] width 0 height 0
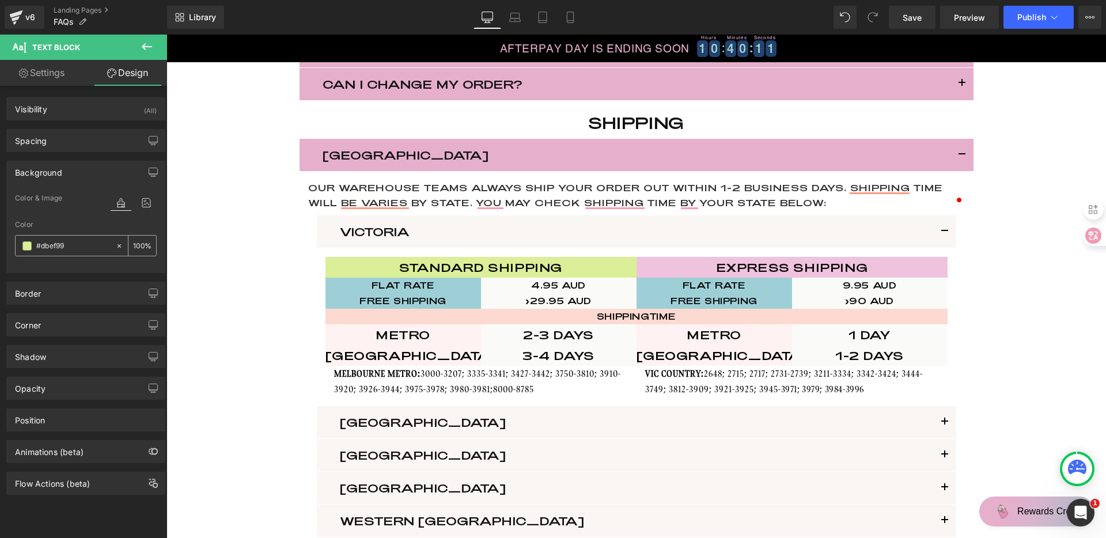
click at [58, 248] on input "text" at bounding box center [73, 246] width 74 height 13
click at [956, 157] on button "button" at bounding box center [961, 155] width 23 height 32
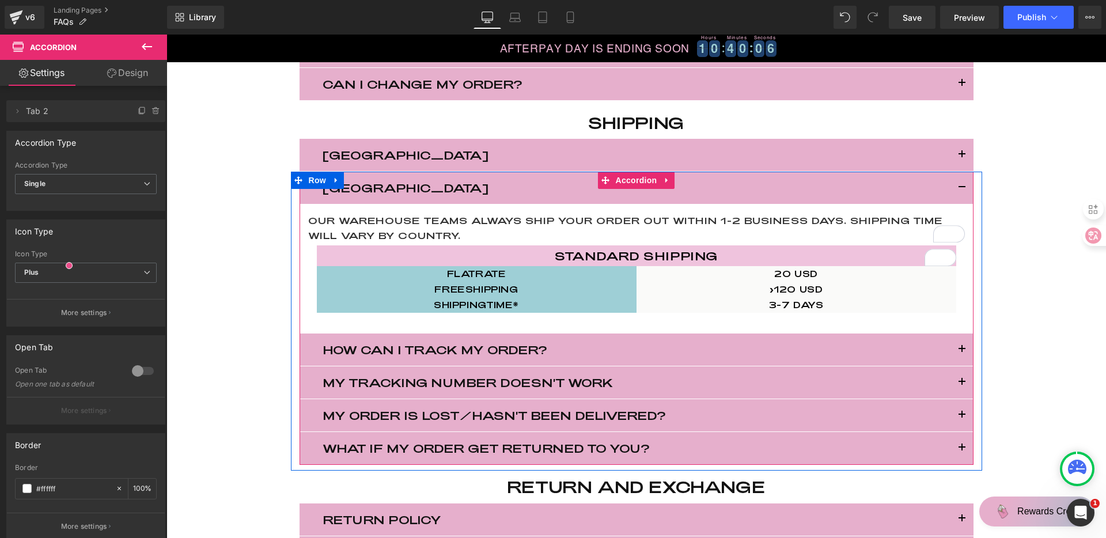
click at [745, 259] on p "standard shipping" at bounding box center [636, 255] width 639 height 21
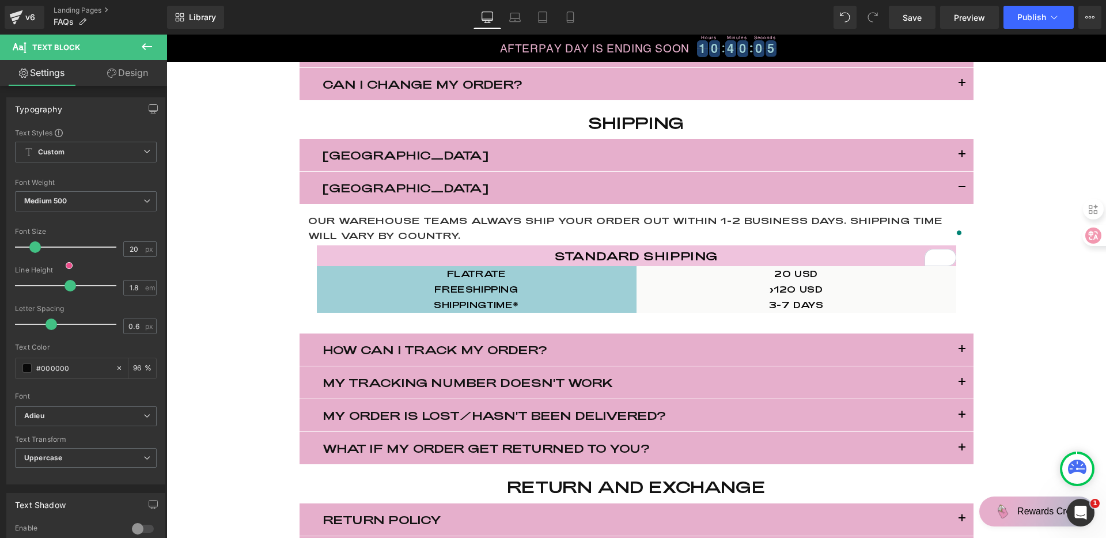
click at [128, 67] on link "Design" at bounding box center [127, 73] width 83 height 26
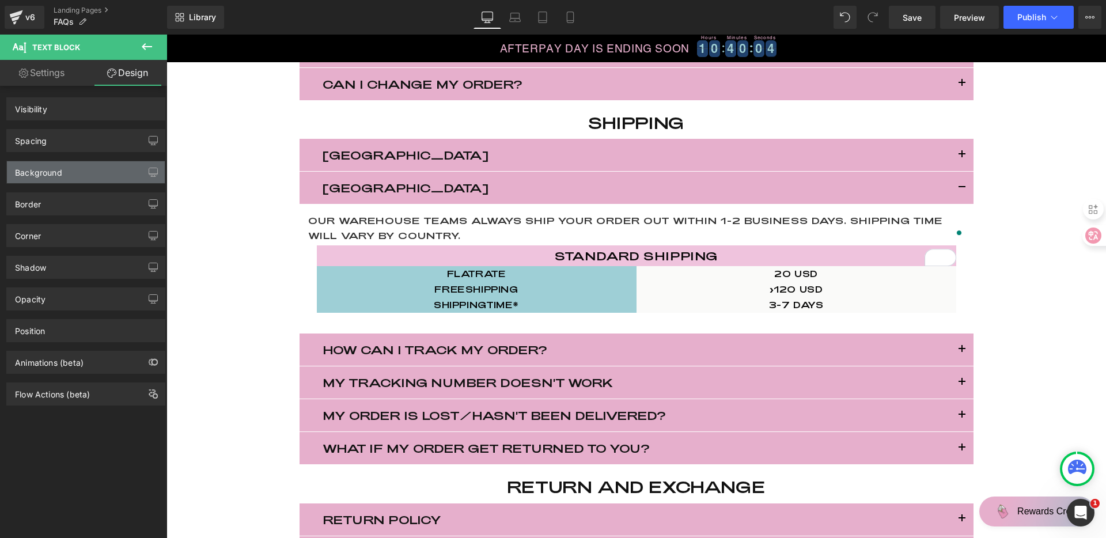
click at [59, 178] on div "Background" at bounding box center [86, 172] width 158 height 22
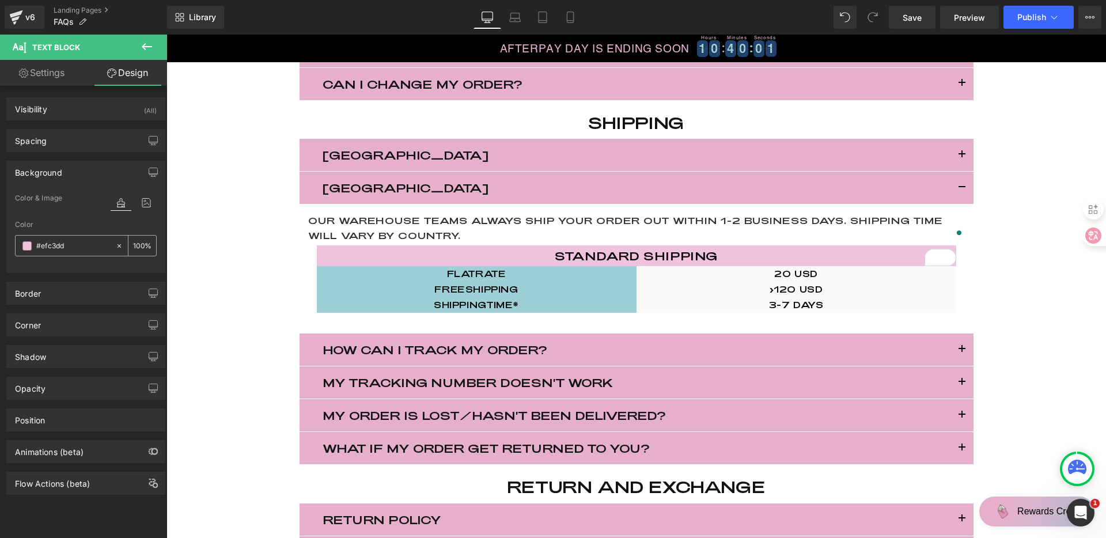
click at [56, 250] on input "text" at bounding box center [73, 246] width 74 height 13
paste input "dbef99"
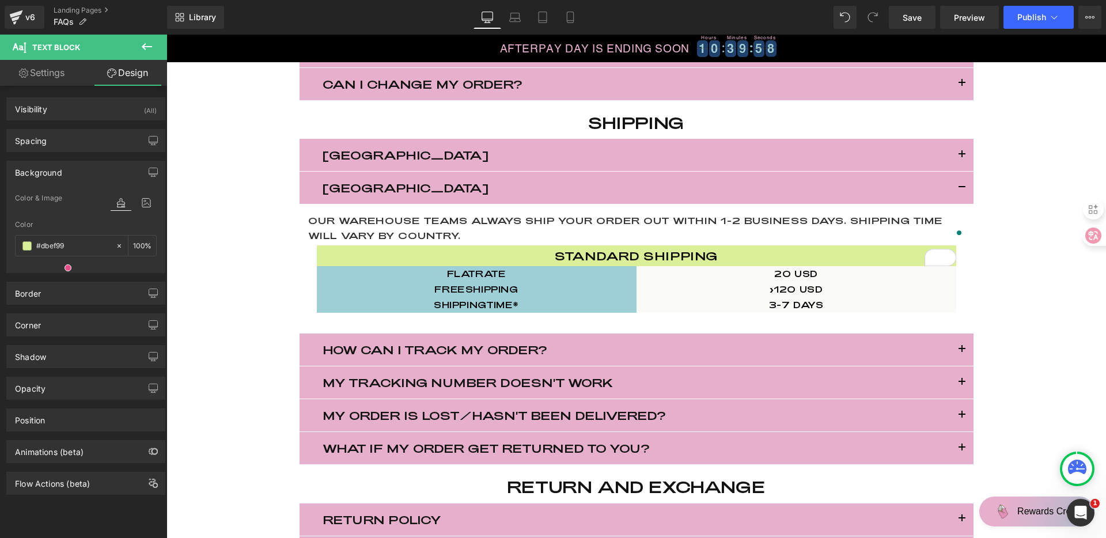
type input "#dbef99"
click at [99, 260] on div "Color #dbef99 %" at bounding box center [86, 245] width 142 height 49
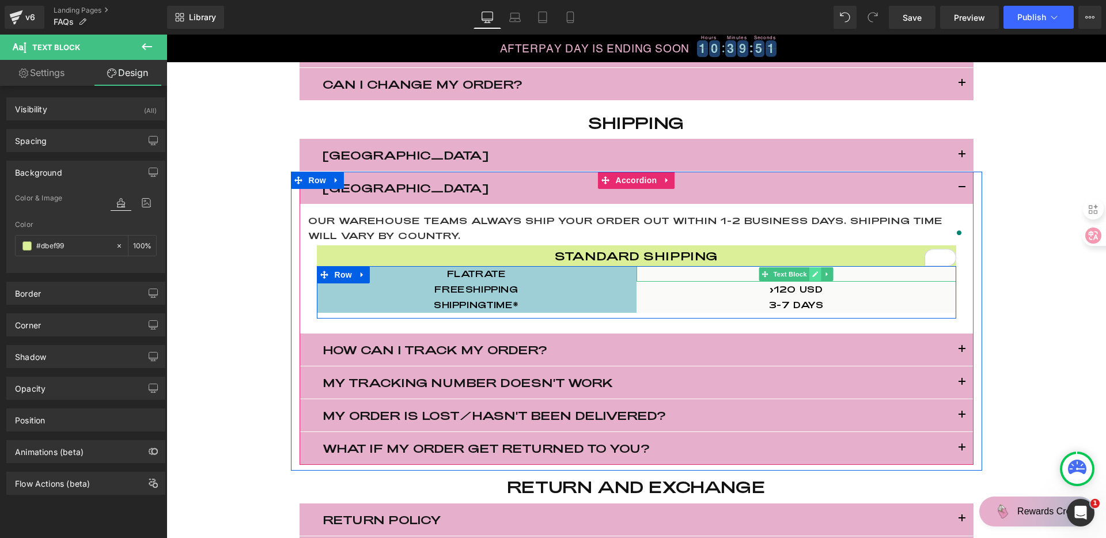
click at [812, 273] on icon at bounding box center [815, 274] width 6 height 6
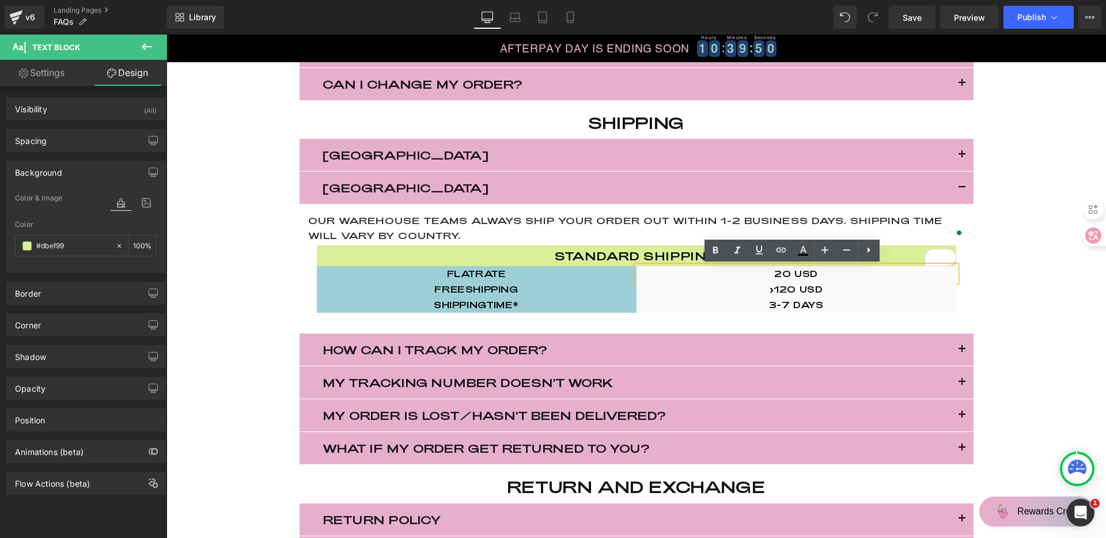
click at [778, 274] on p "20 USD" at bounding box center [796, 274] width 320 height 16
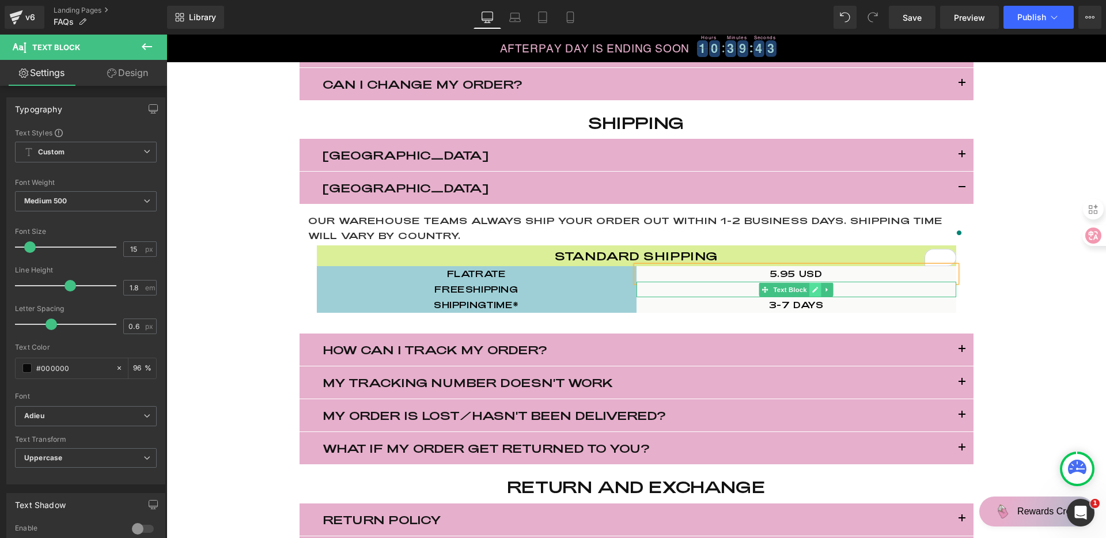
click at [812, 286] on icon at bounding box center [815, 289] width 6 height 7
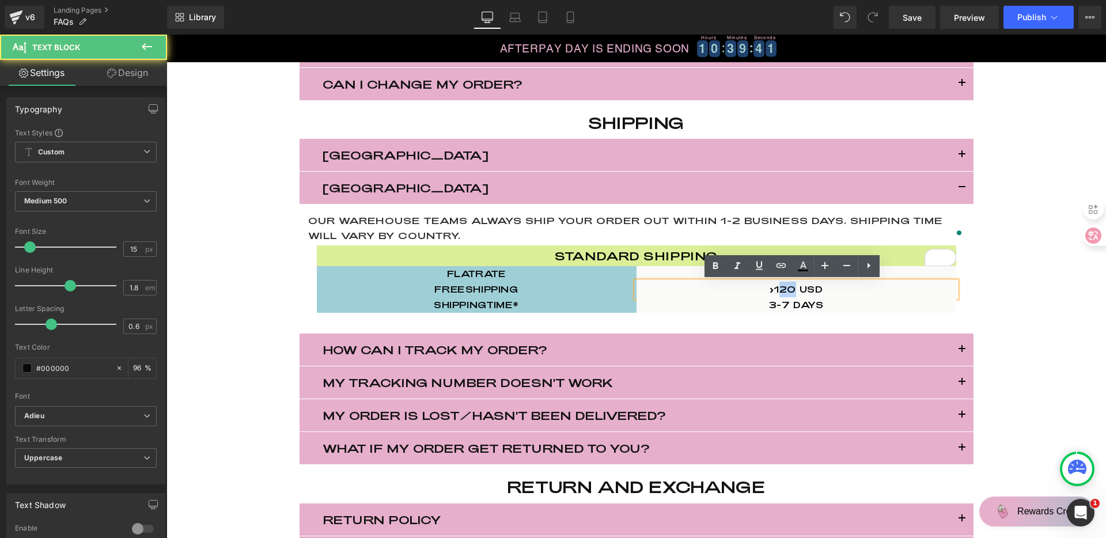
drag, startPoint x: 792, startPoint y: 290, endPoint x: 774, endPoint y: 290, distance: 17.9
click at [774, 290] on p ">120 USD" at bounding box center [796, 290] width 320 height 16
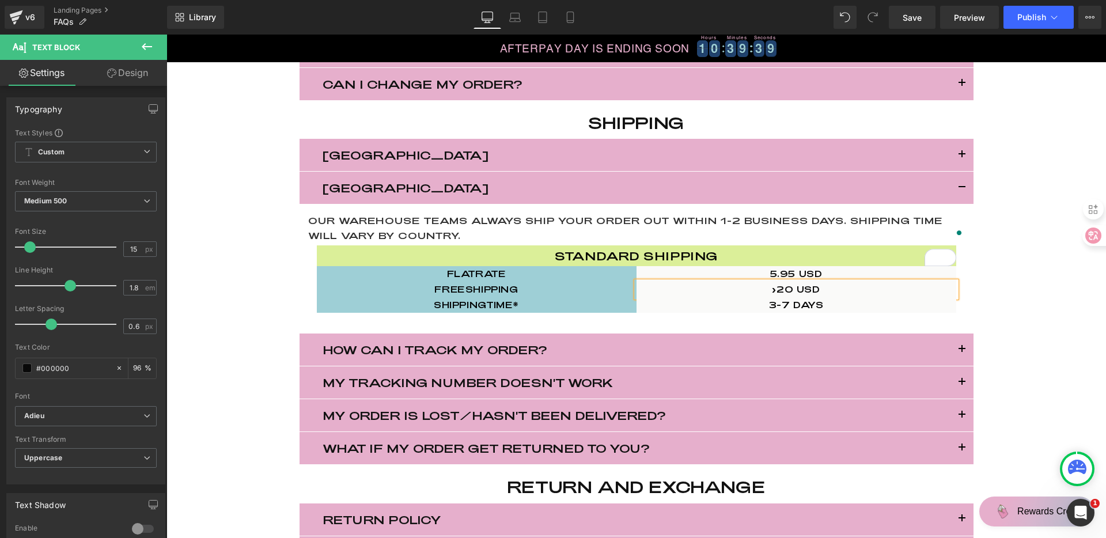
click at [1034, 246] on div "Frequently Asked Questions Heading Row products Heading What is GEWEL™ Semi-cur…" at bounding box center [635, 264] width 939 height 1494
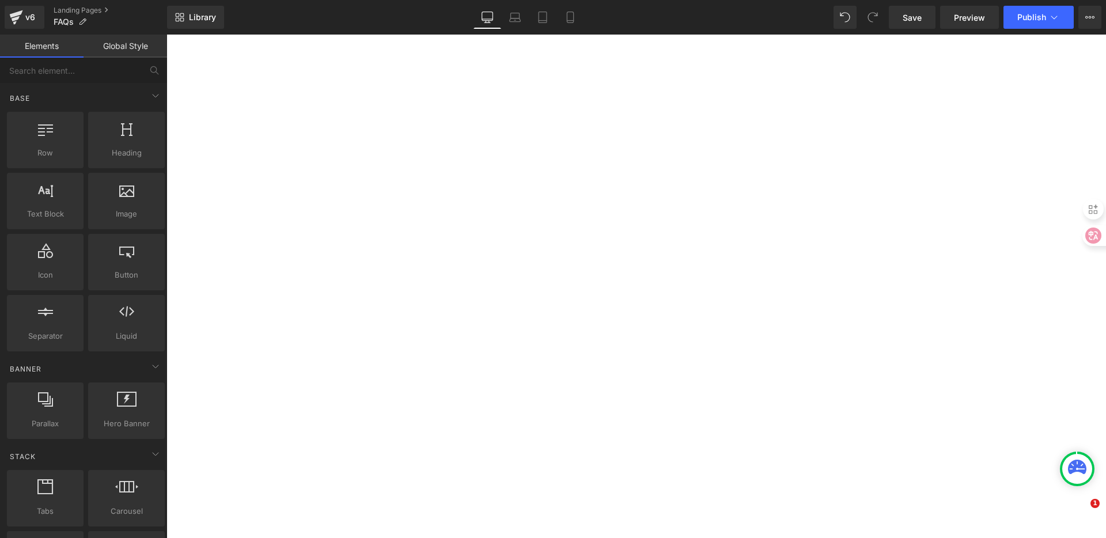
click at [1021, 26] on button "Publish" at bounding box center [1038, 17] width 70 height 23
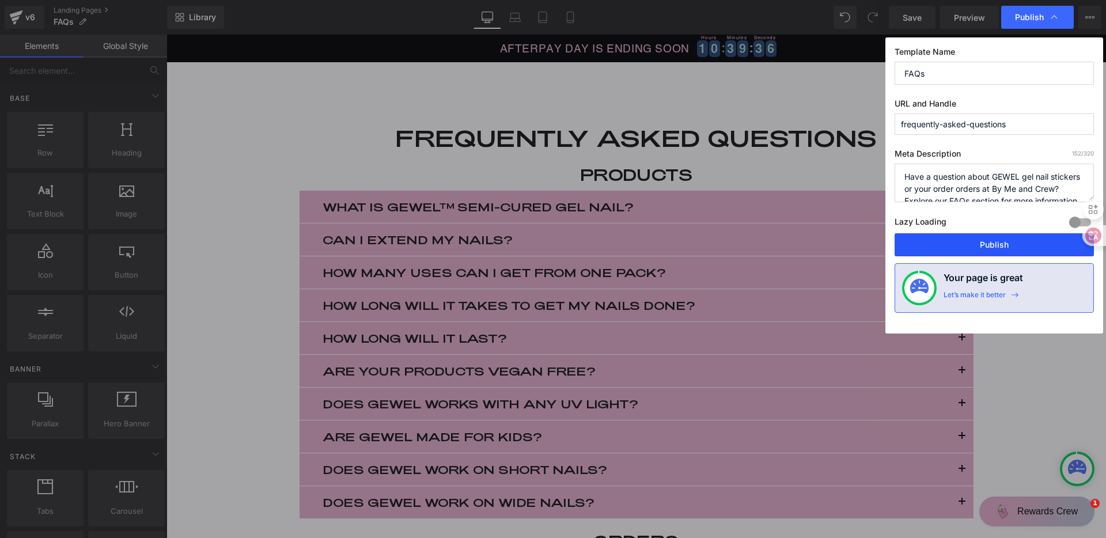
click at [969, 239] on button "Publish" at bounding box center [993, 244] width 199 height 23
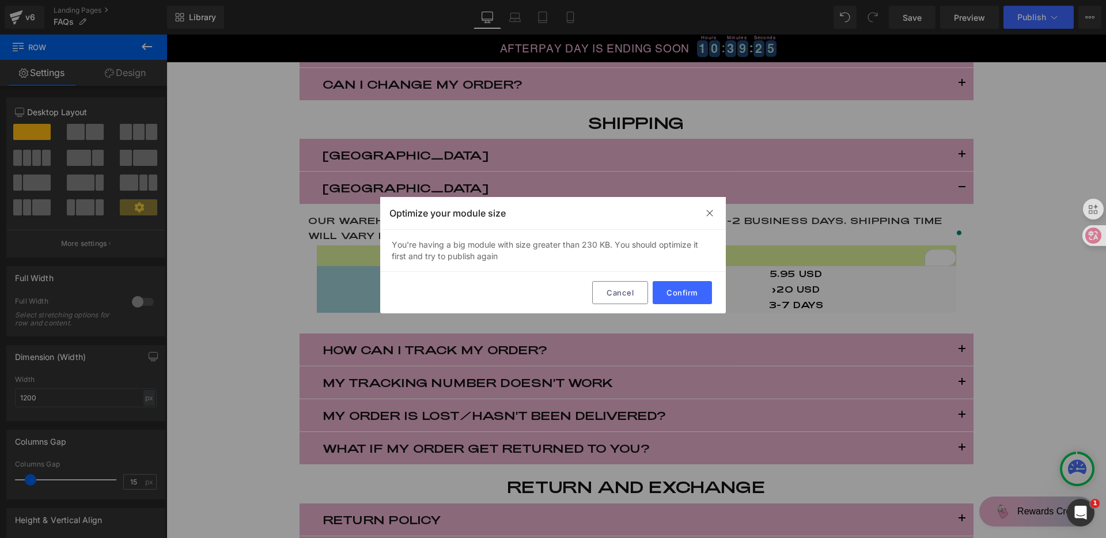
scroll to position [588, 0]
click at [684, 294] on button "Confirm" at bounding box center [681, 292] width 59 height 23
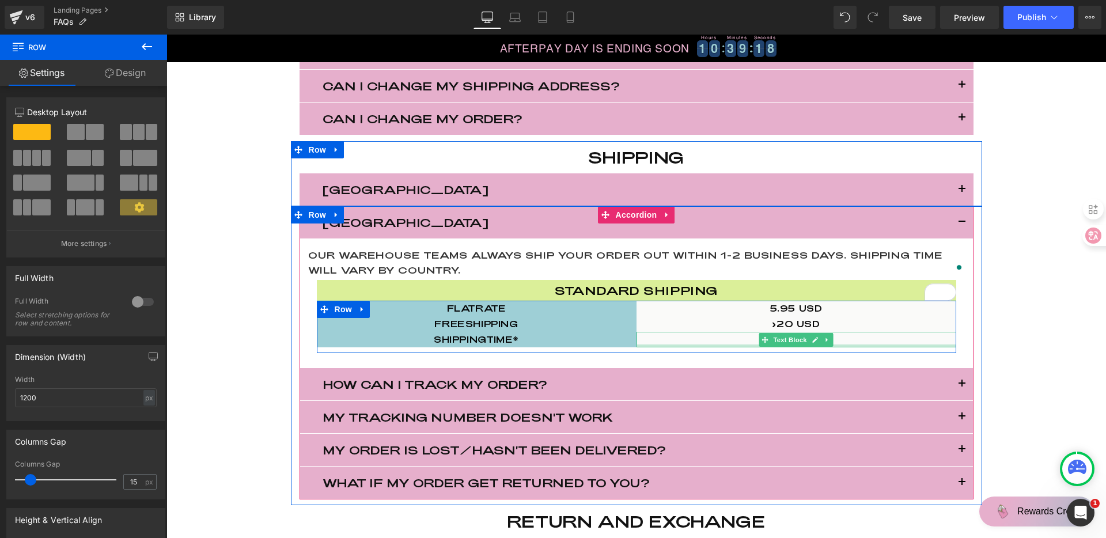
scroll to position [515, 0]
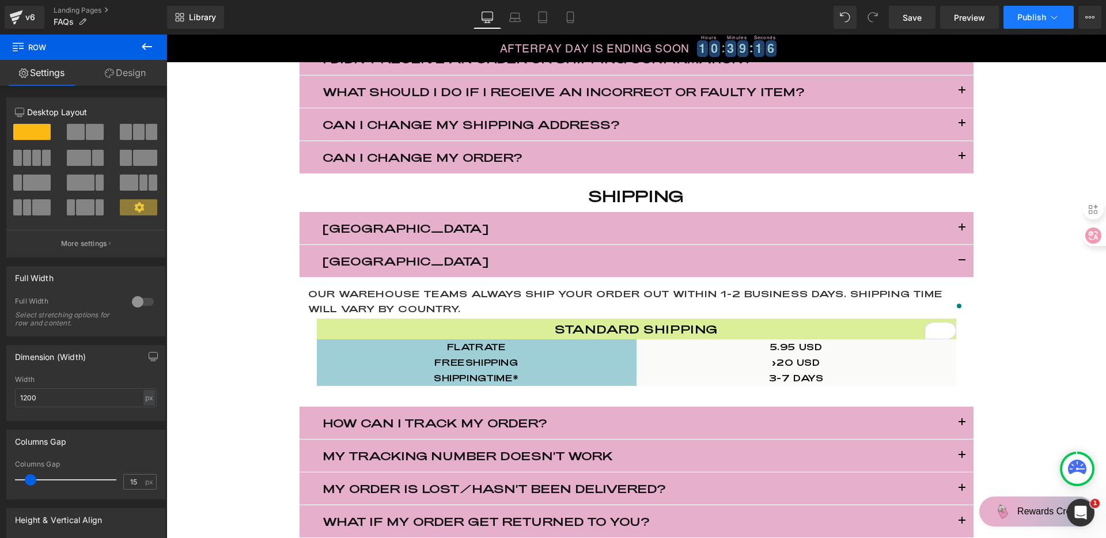
click at [1019, 14] on span "Publish" at bounding box center [1031, 17] width 29 height 9
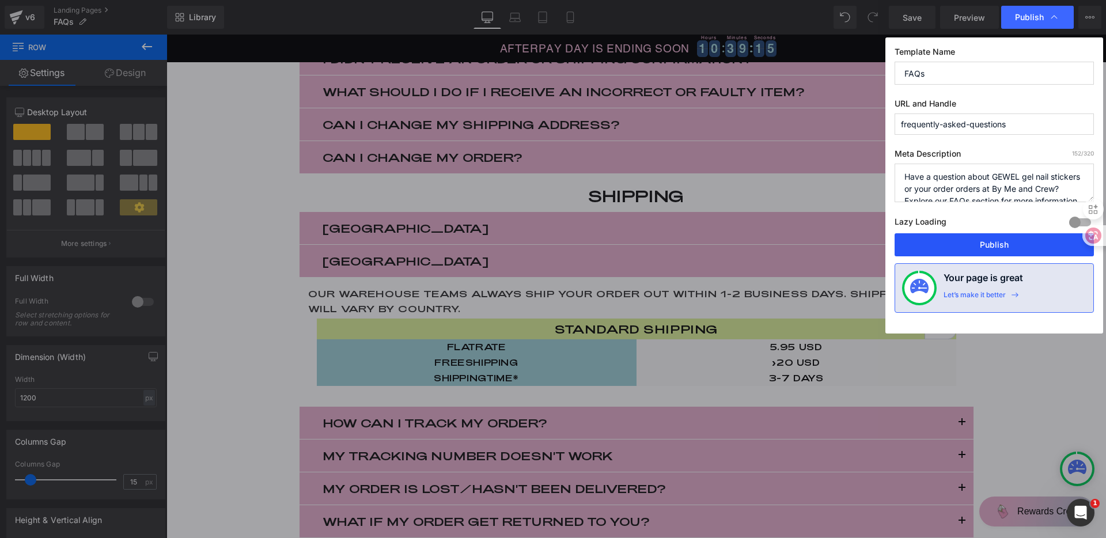
drag, startPoint x: 982, startPoint y: 249, endPoint x: 336, endPoint y: 141, distance: 655.6
click at [982, 249] on button "Publish" at bounding box center [993, 244] width 199 height 23
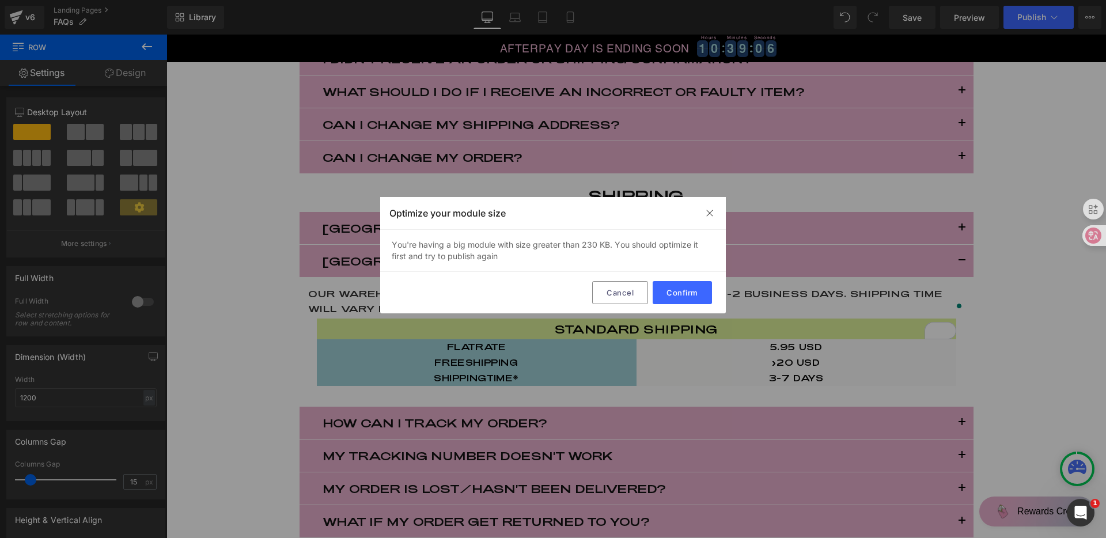
scroll to position [751, 0]
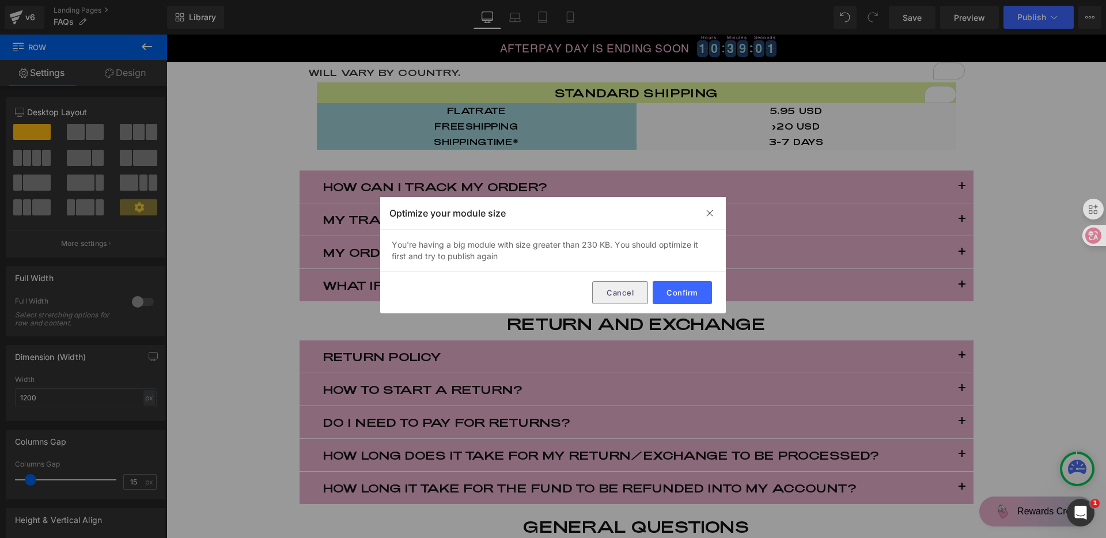
click at [632, 293] on button "Cancel" at bounding box center [620, 292] width 56 height 23
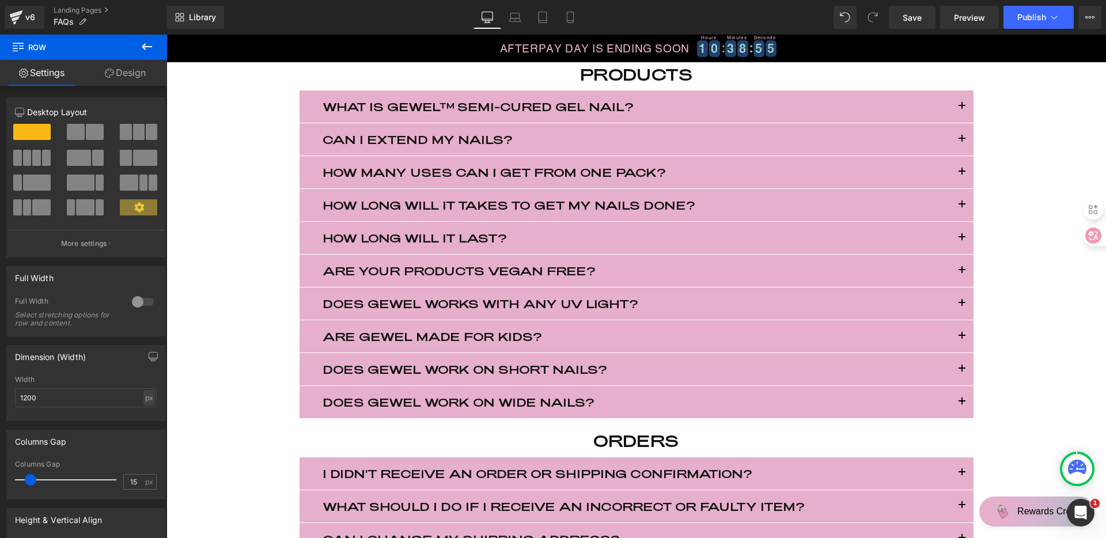
scroll to position [0, 0]
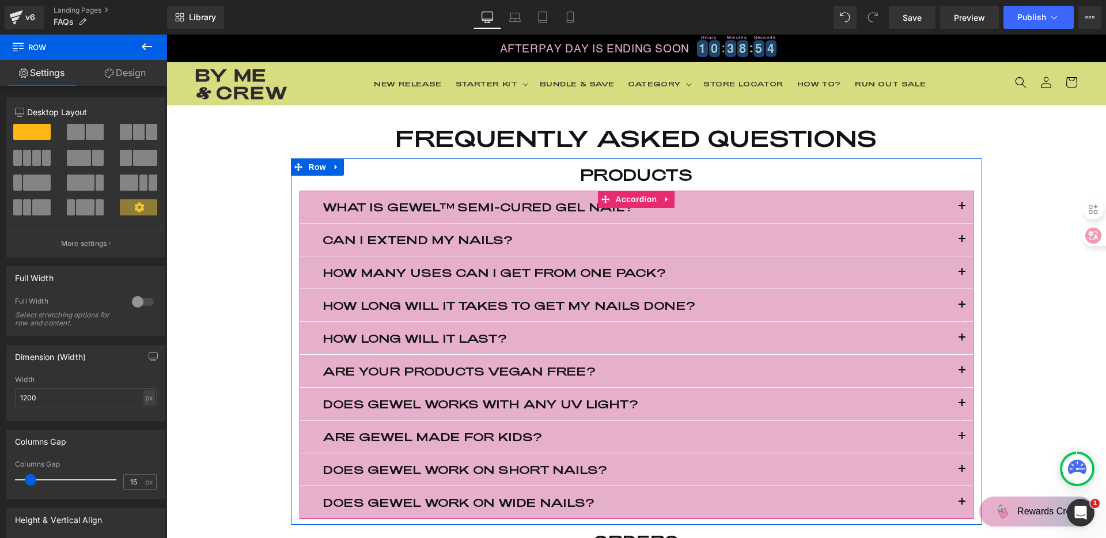
click at [955, 204] on button "button" at bounding box center [961, 207] width 23 height 32
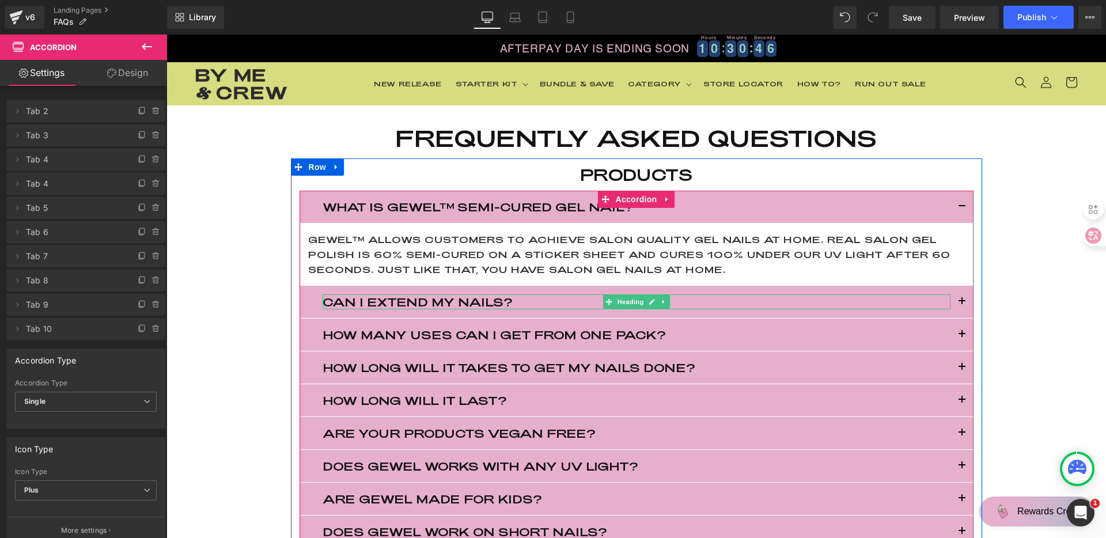
click at [546, 300] on h3 "CAN I EXTEND MY NAILS?" at bounding box center [636, 301] width 628 height 15
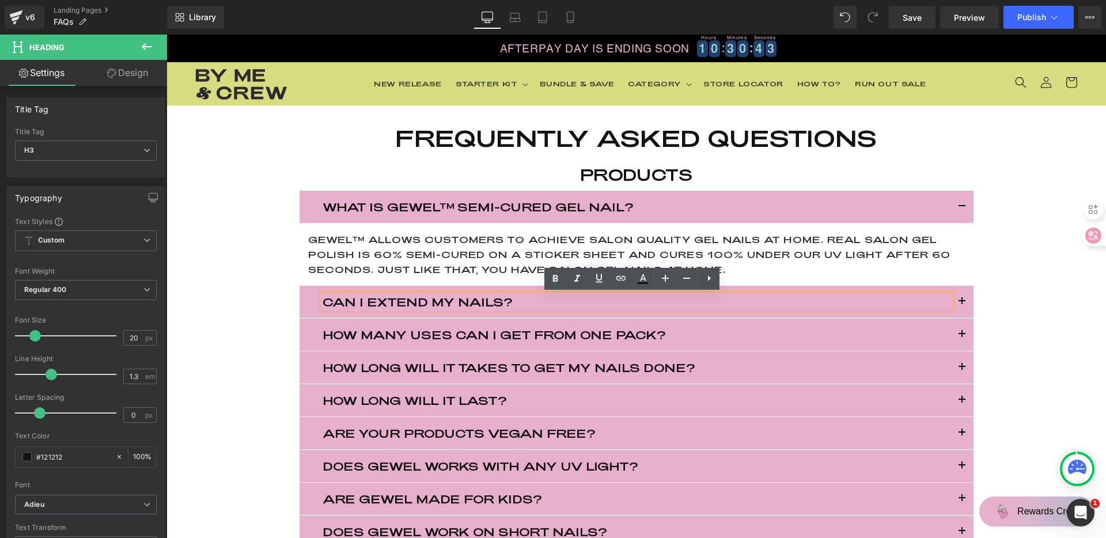
click at [960, 300] on button "button" at bounding box center [961, 302] width 23 height 32
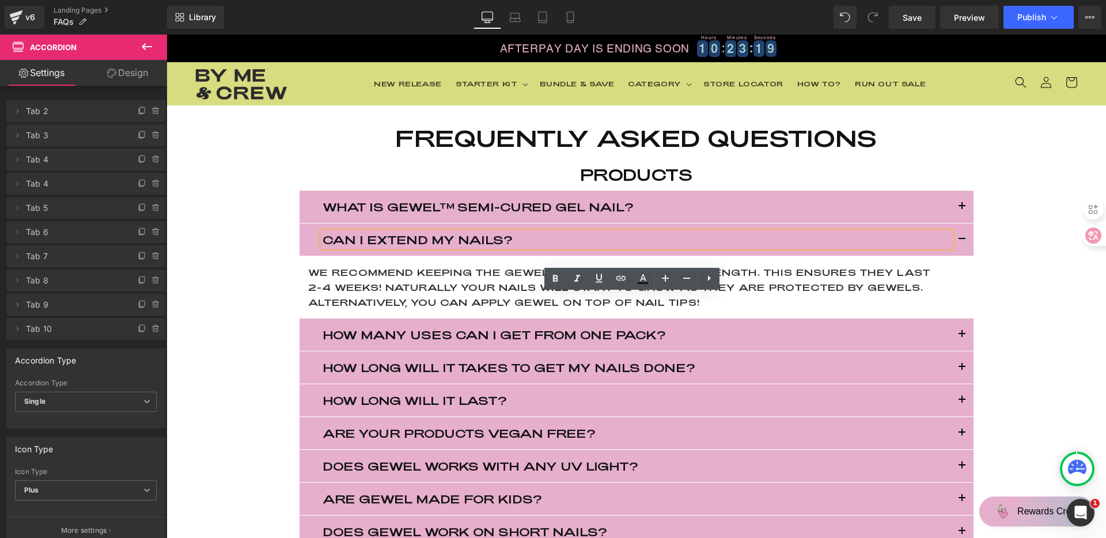
click at [962, 238] on button "button" at bounding box center [961, 239] width 23 height 32
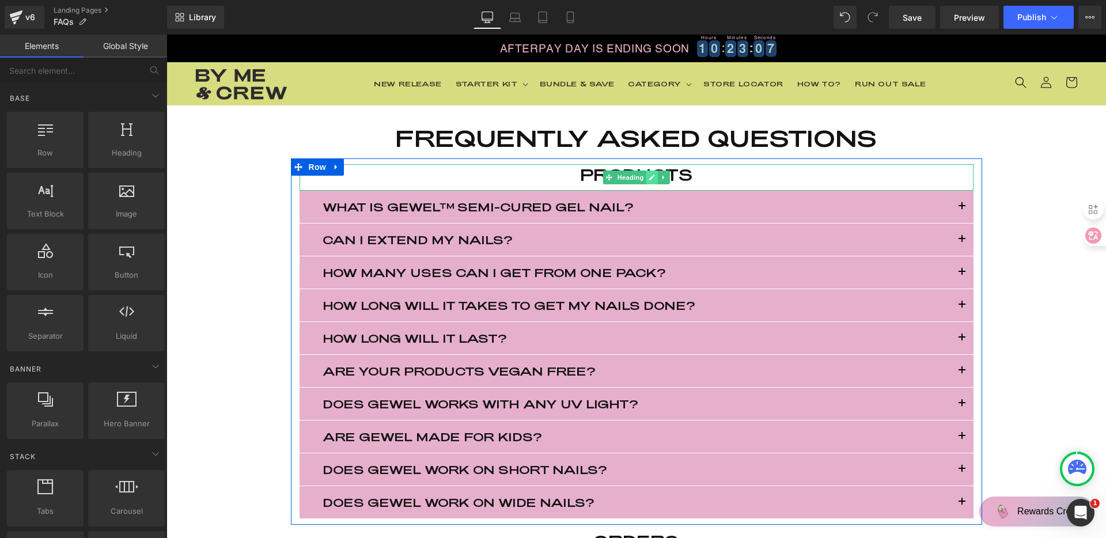
click at [645, 177] on link at bounding box center [651, 177] width 12 height 14
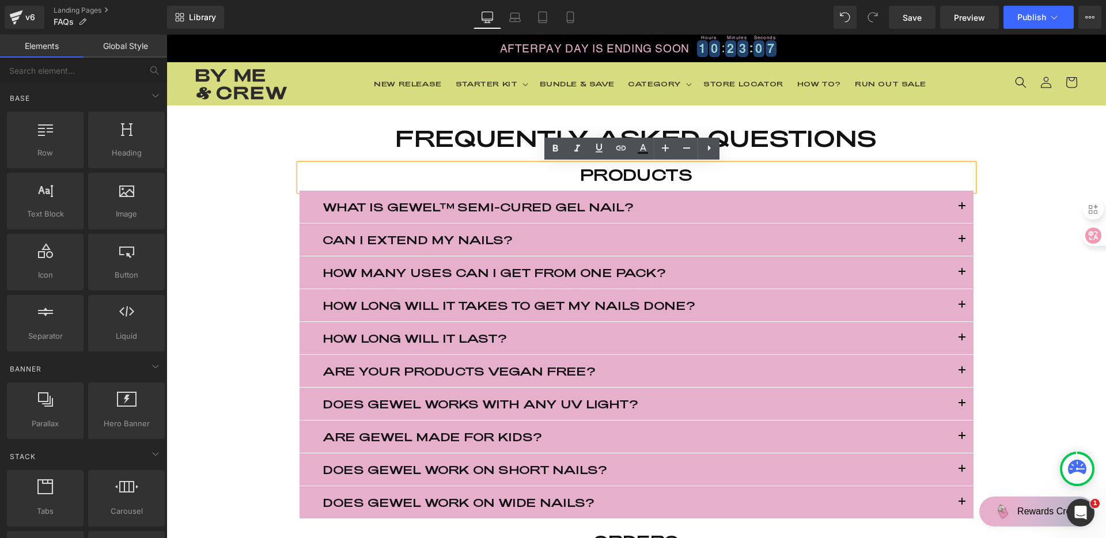
click at [646, 174] on h2 "products" at bounding box center [636, 174] width 674 height 21
click at [631, 176] on h2 "products" at bounding box center [636, 174] width 674 height 21
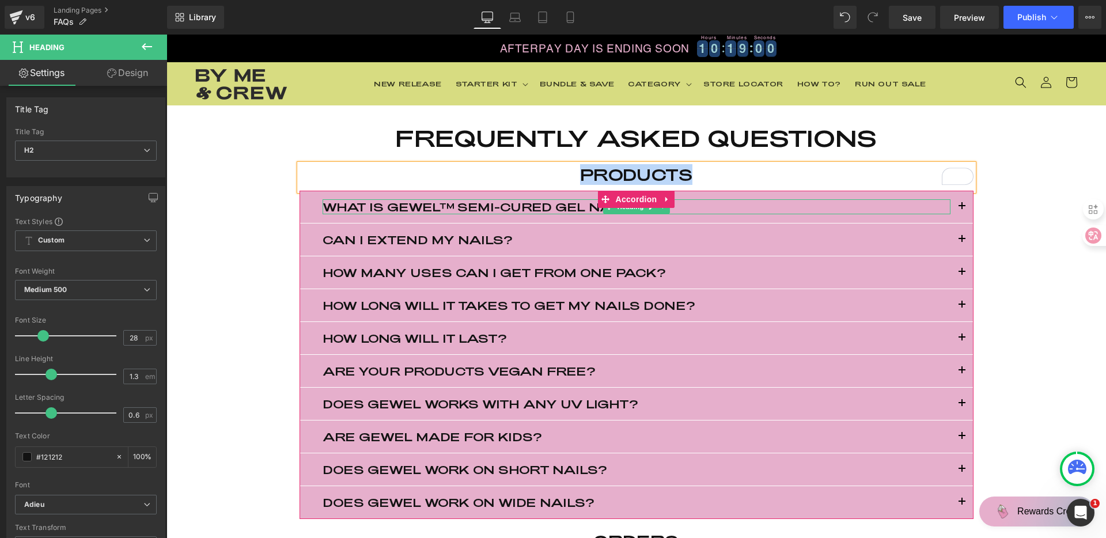
click at [531, 205] on h3 "What is GEWEL™ Semi-cured Gel Nail?" at bounding box center [636, 206] width 628 height 15
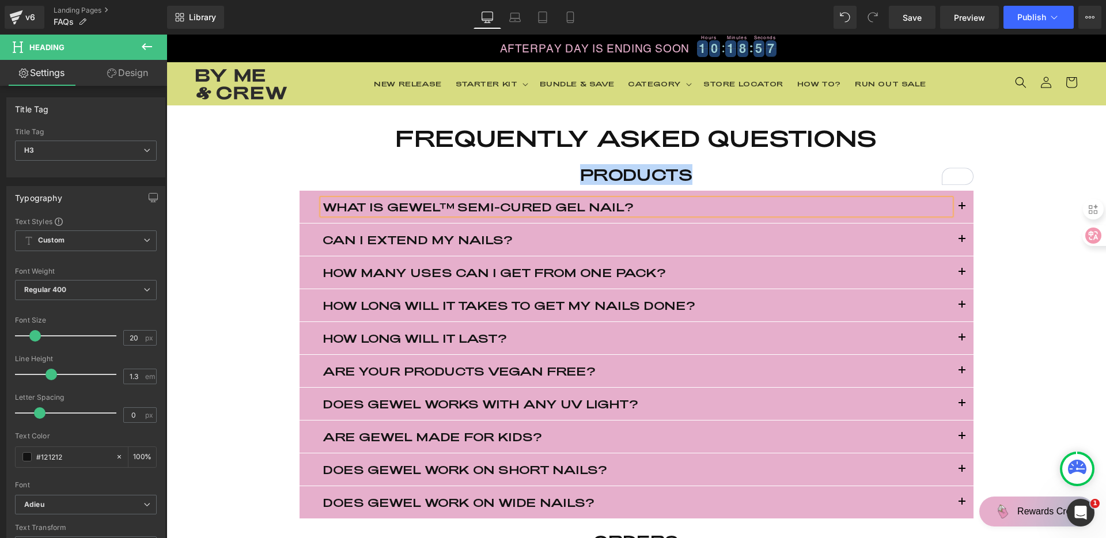
copy h3 "What is GEWEL™ Semi-cured Gel Nail?"
click at [960, 204] on button "button" at bounding box center [961, 207] width 23 height 32
